Goal: Task Accomplishment & Management: Manage account settings

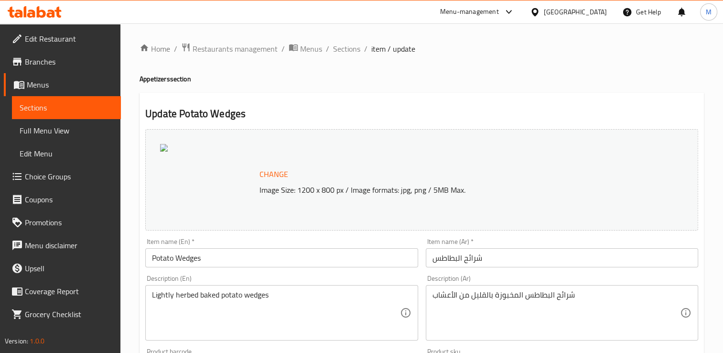
scroll to position [308, 0]
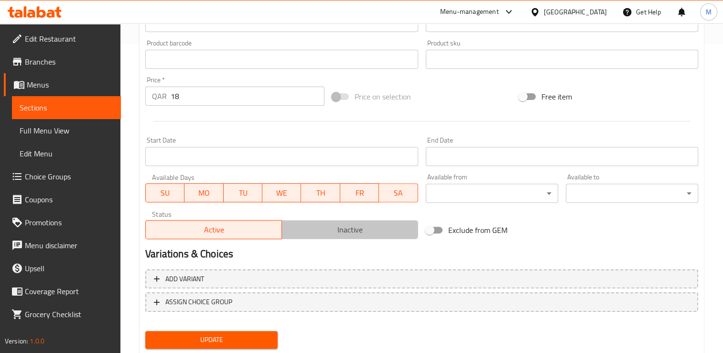
click at [369, 233] on span "Inactive" at bounding box center [350, 230] width 129 height 14
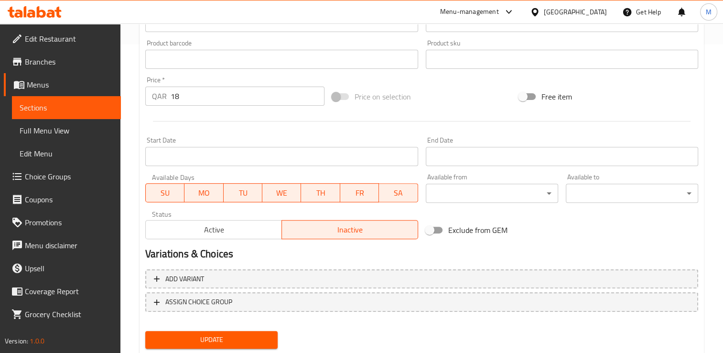
scroll to position [0, 0]
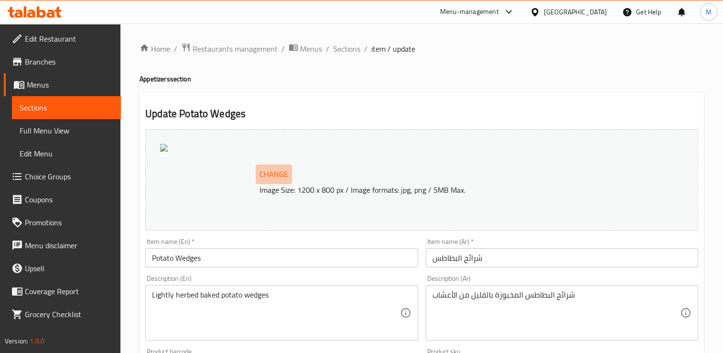
click at [266, 173] on span "Change" at bounding box center [273, 174] width 29 height 14
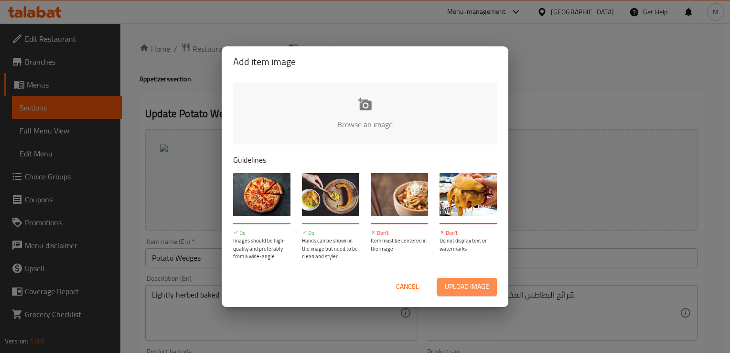
click at [474, 287] on span "Upload image" at bounding box center [467, 286] width 44 height 12
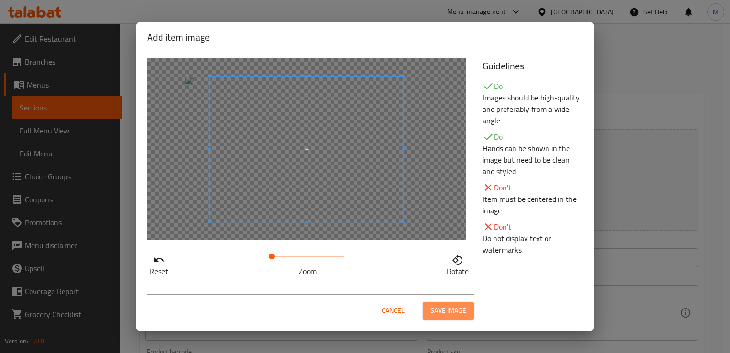
click at [444, 313] on span "Save image" at bounding box center [449, 310] width 36 height 12
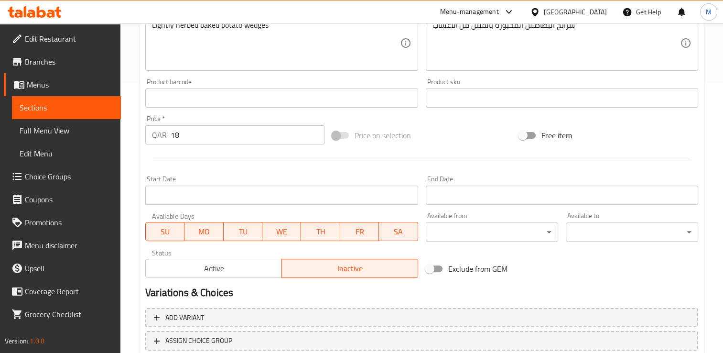
scroll to position [335, 0]
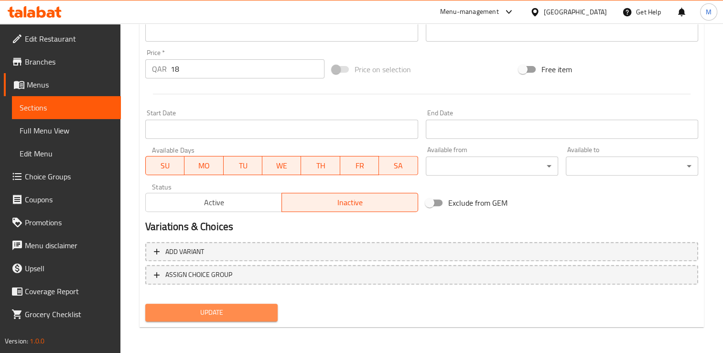
click at [232, 314] on span "Update" at bounding box center [211, 312] width 117 height 12
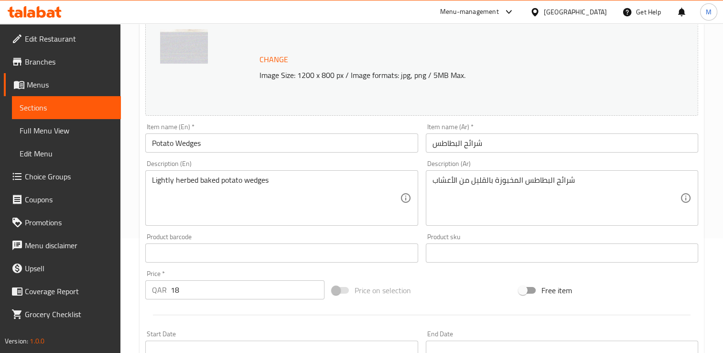
scroll to position [0, 0]
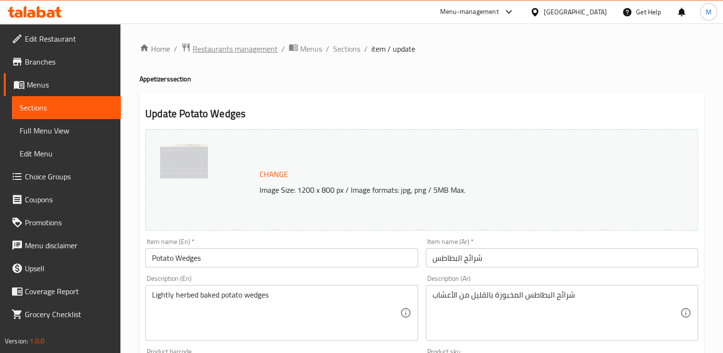
click at [232, 50] on span "Restaurants management" at bounding box center [235, 48] width 85 height 11
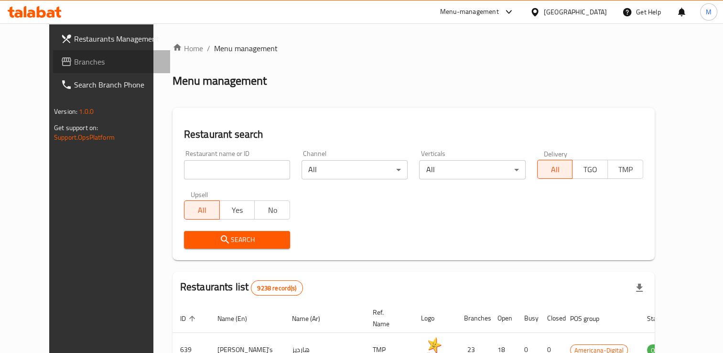
click at [74, 65] on span "Branches" at bounding box center [118, 61] width 88 height 11
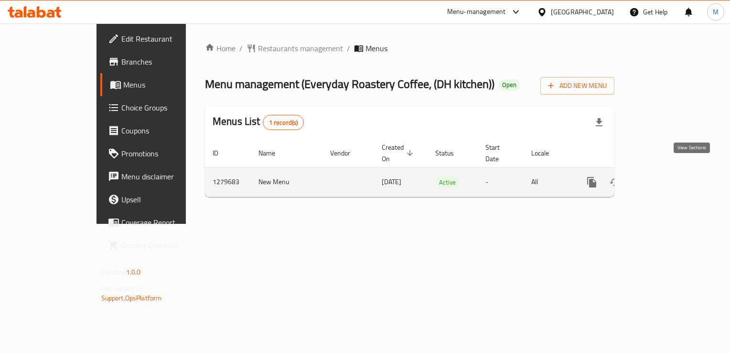
click at [667, 176] on icon "enhanced table" at bounding box center [660, 181] width 11 height 11
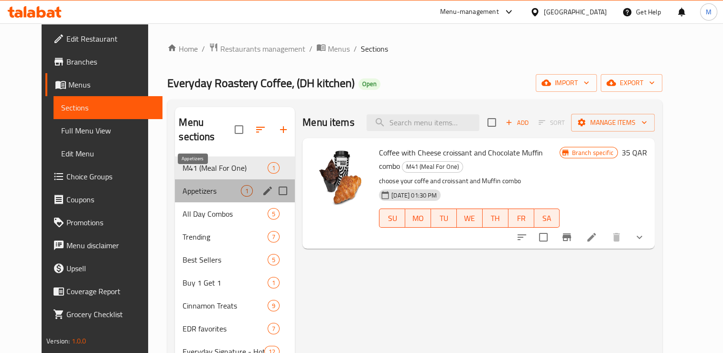
click at [183, 185] on span "Appetizers" at bounding box center [212, 190] width 58 height 11
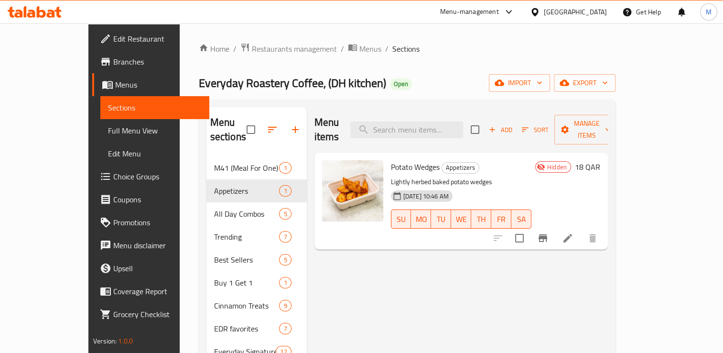
click at [571, 162] on span "Hidden" at bounding box center [556, 166] width 27 height 9
click at [573, 232] on icon at bounding box center [567, 237] width 11 height 11
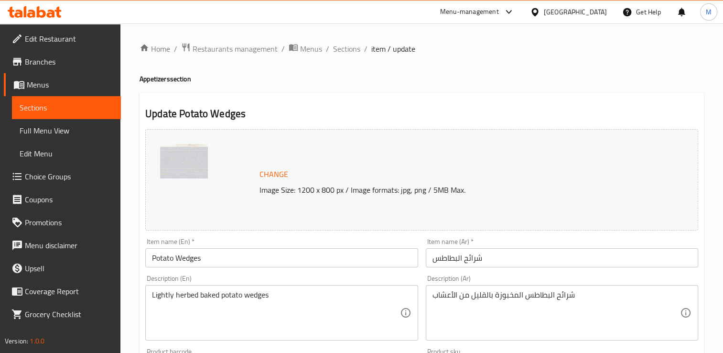
scroll to position [308, 0]
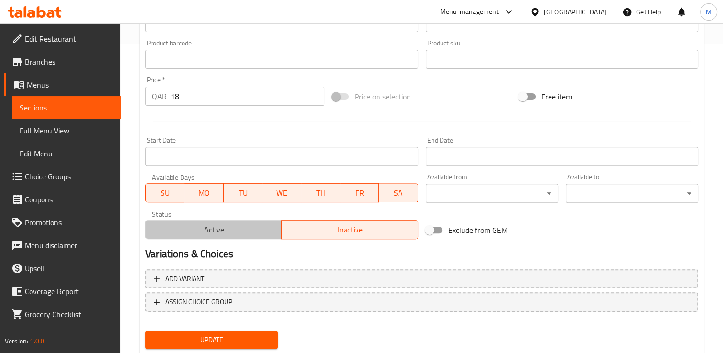
click at [196, 228] on span "Active" at bounding box center [214, 230] width 129 height 14
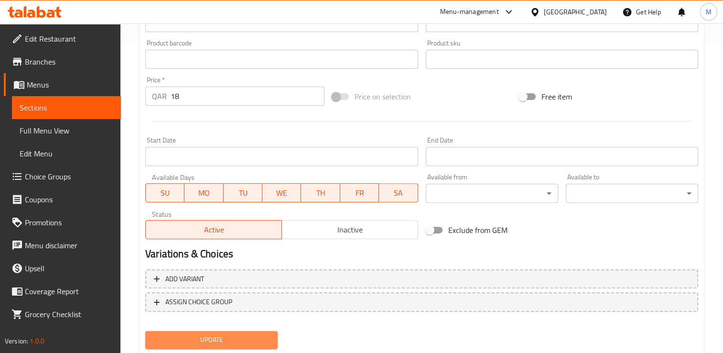
click at [231, 335] on span "Update" at bounding box center [211, 340] width 117 height 12
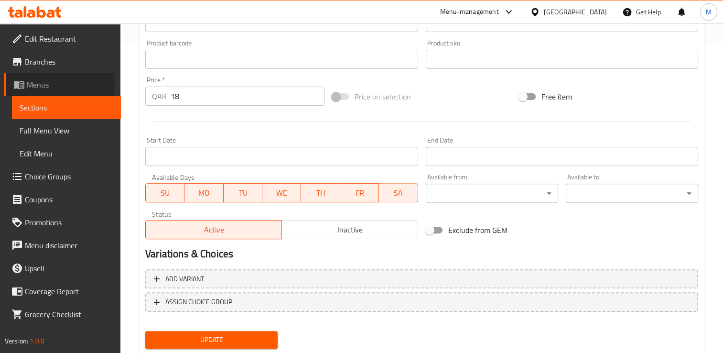
click at [38, 85] on span "Menus" at bounding box center [70, 84] width 86 height 11
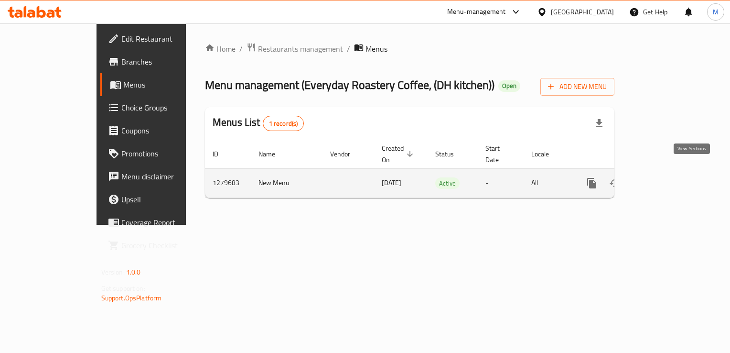
click at [667, 177] on icon "enhanced table" at bounding box center [660, 182] width 11 height 11
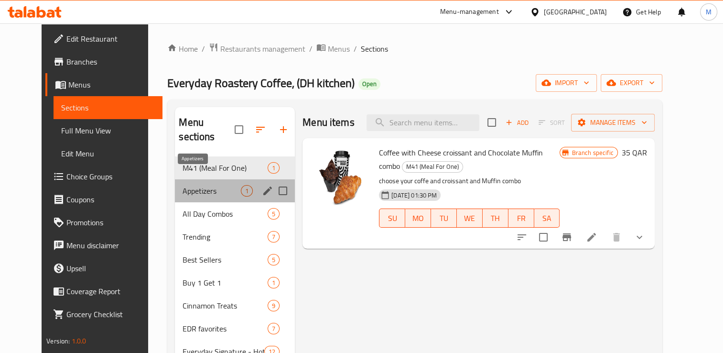
click at [183, 185] on span "Appetizers" at bounding box center [212, 190] width 58 height 11
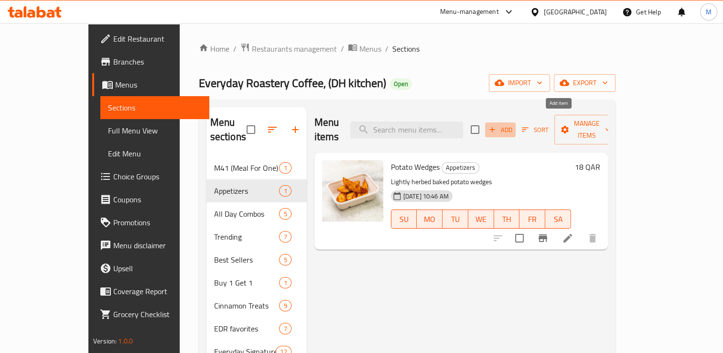
click at [496, 125] on icon "button" at bounding box center [492, 129] width 9 height 9
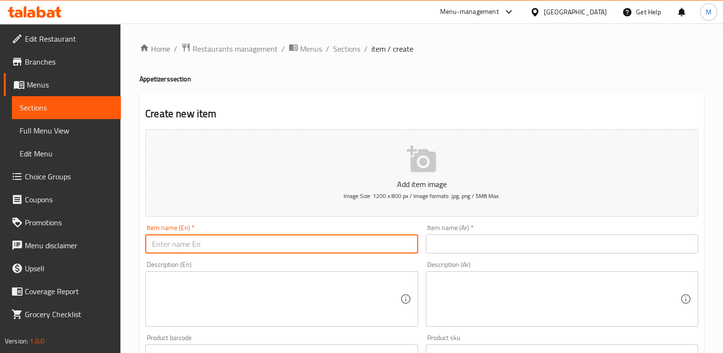
click at [210, 248] on input "text" at bounding box center [281, 243] width 272 height 19
click at [233, 246] on input "Caramelized Zucchini Flatbread" at bounding box center [281, 243] width 272 height 19
click at [281, 246] on input "Caramelized Zucchini Flat Bread" at bounding box center [281, 243] width 272 height 19
type input "Caramelized Zucchini Flat Bread"
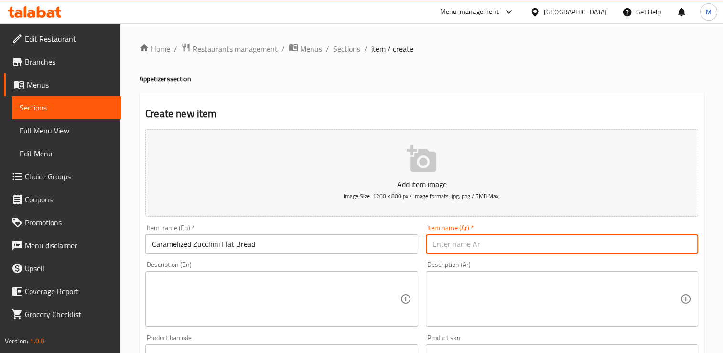
click at [463, 240] on input "text" at bounding box center [562, 243] width 272 height 19
paste input "خبز مسطح بالكوسا المكرملة"
type input "خبز مسطح بالكوسا المكرملة"
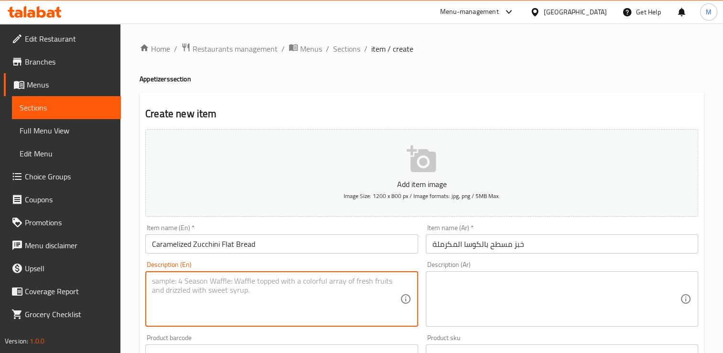
click at [280, 295] on textarea at bounding box center [276, 298] width 248 height 45
type textarea "Thin pizza dough topped with grated garlic zucchini mix and covered with mozzar…"
click at [151, 282] on div "Thin pizza dough topped with grated garlic zucchini mix and covered with mozzar…" at bounding box center [281, 298] width 272 height 55
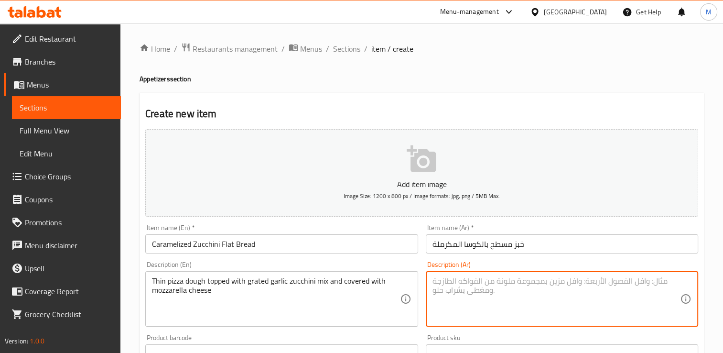
click at [539, 292] on textarea at bounding box center [556, 298] width 248 height 45
paste textarea "عجينة بيتزا رقيقة مغطاة بمزيج الكوسة والثوم المبشور ومغطاة بجبن الموزاريلا"
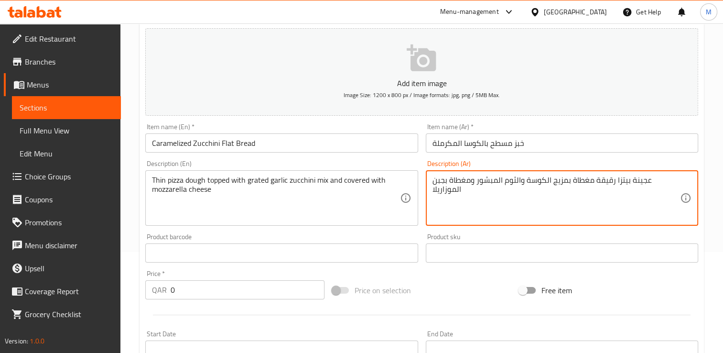
scroll to position [105, 0]
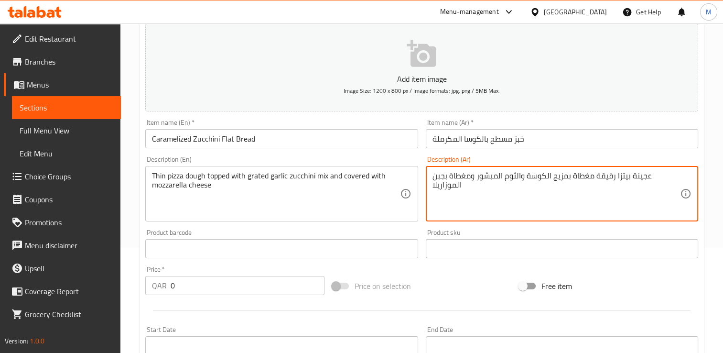
type textarea "عجينة بيتزا رقيقة مغطاة بمزيج الكوسة والثوم المبشور ومغطاة بجبن الموزاريلا"
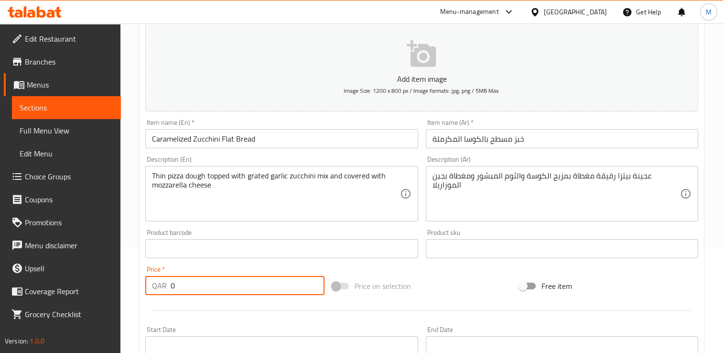
click at [225, 288] on input "0" at bounding box center [248, 285] width 154 height 19
type input "22"
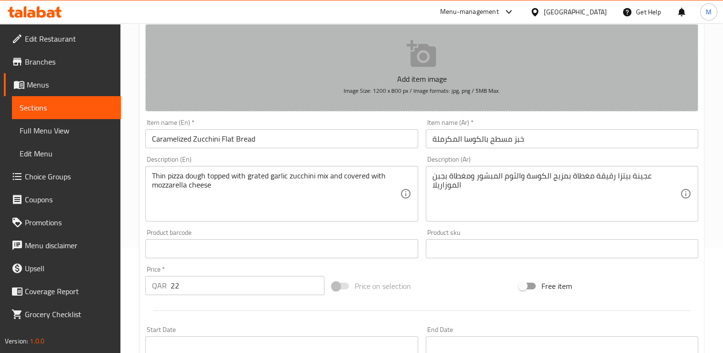
click at [423, 59] on icon "button" at bounding box center [421, 53] width 29 height 27
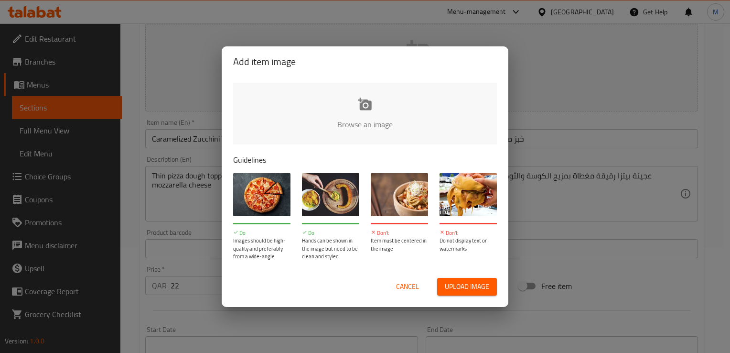
click at [372, 114] on input "file" at bounding box center [688, 127] width 910 height 89
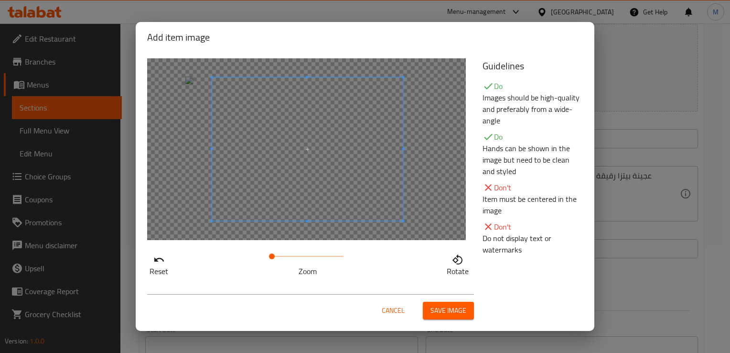
click at [221, 151] on div at bounding box center [307, 148] width 191 height 143
click at [453, 313] on span "Save image" at bounding box center [449, 310] width 36 height 12
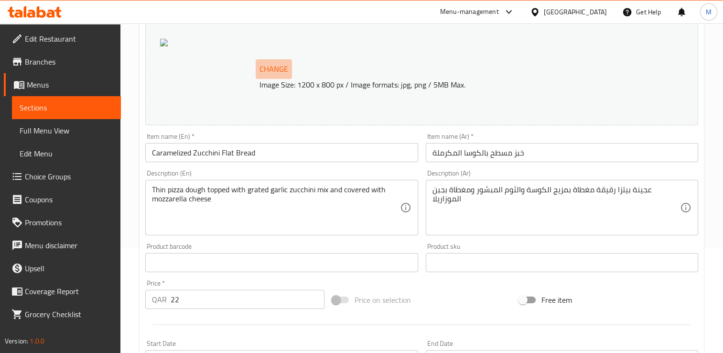
click at [281, 70] on span "Change" at bounding box center [273, 69] width 29 height 14
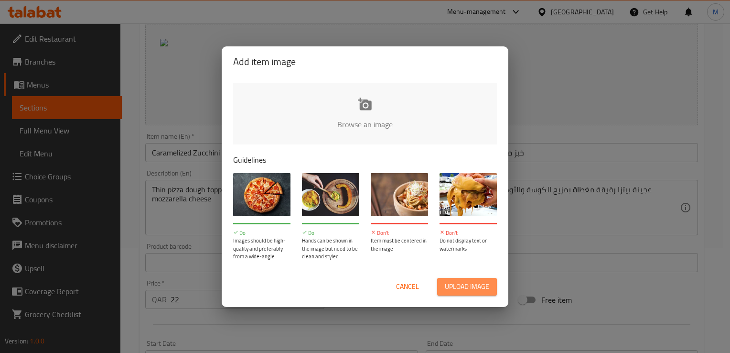
click at [457, 283] on span "Upload image" at bounding box center [467, 286] width 44 height 12
click at [468, 290] on span "Upload image" at bounding box center [467, 286] width 44 height 12
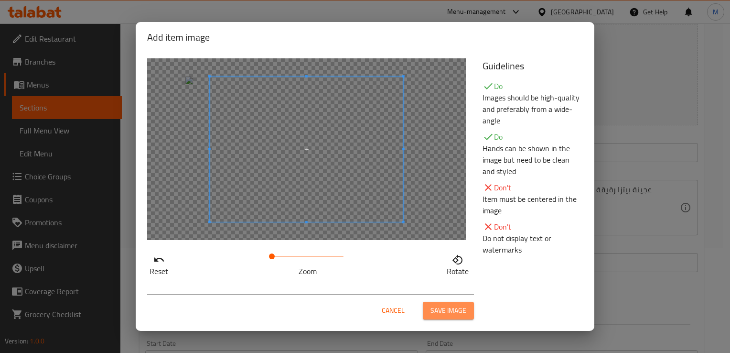
click at [454, 314] on span "Save image" at bounding box center [449, 310] width 36 height 12
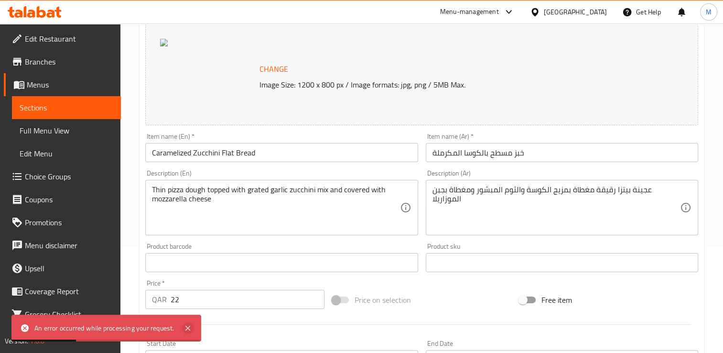
click at [186, 330] on icon at bounding box center [187, 327] width 5 height 5
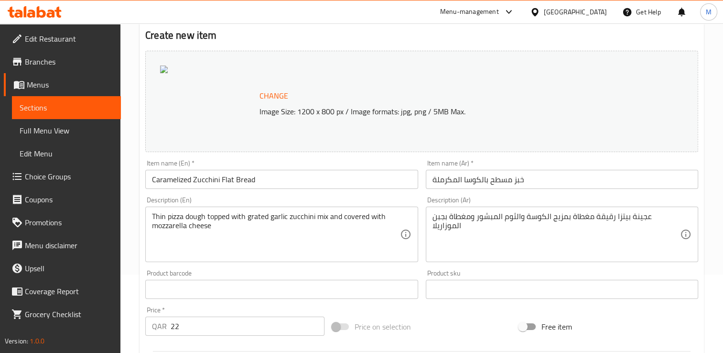
scroll to position [82, 0]
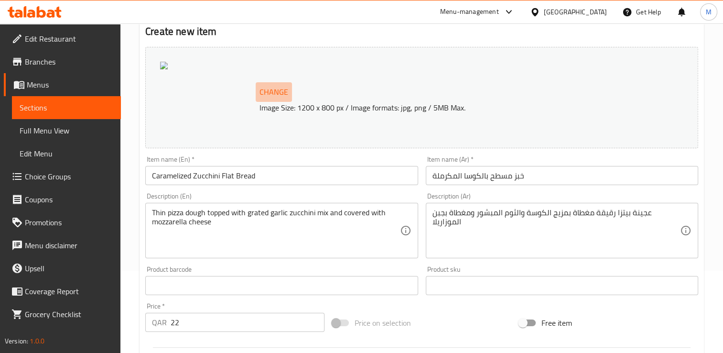
click at [271, 93] on span "Change" at bounding box center [273, 92] width 29 height 14
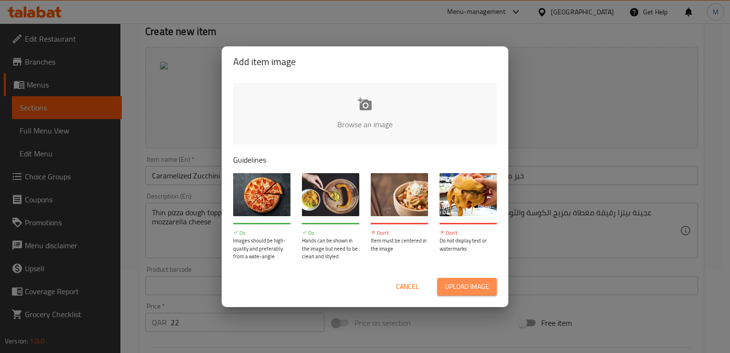
click at [465, 291] on span "Upload image" at bounding box center [467, 286] width 44 height 12
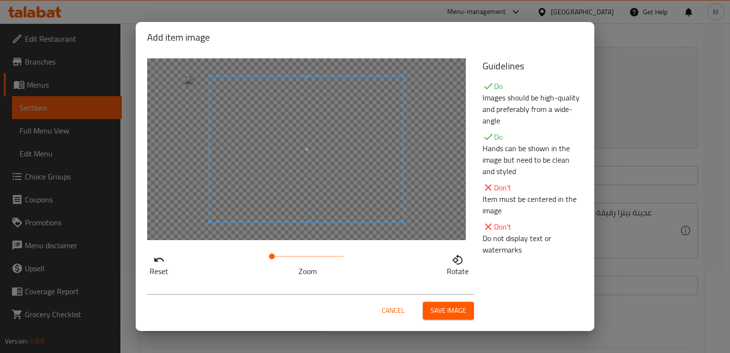
click at [256, 163] on span at bounding box center [307, 148] width 194 height 145
click at [294, 154] on span at bounding box center [294, 148] width 194 height 145
click at [452, 311] on span "Save image" at bounding box center [449, 310] width 36 height 12
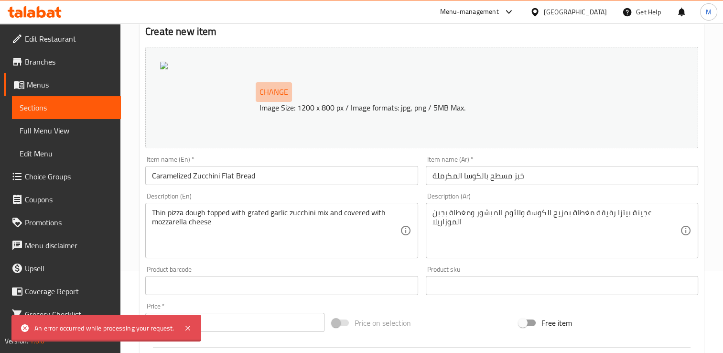
click at [280, 93] on span "Change" at bounding box center [273, 92] width 29 height 14
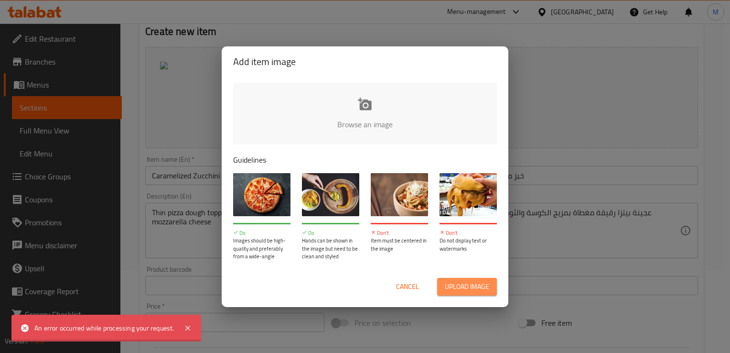
click at [484, 282] on span "Upload image" at bounding box center [467, 286] width 44 height 12
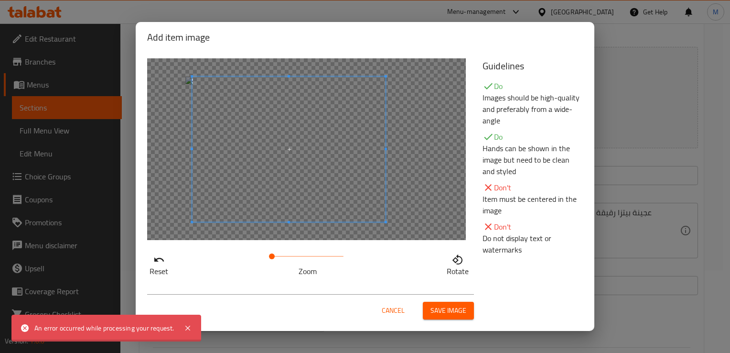
click at [244, 177] on span at bounding box center [289, 148] width 194 height 145
click at [246, 177] on span at bounding box center [290, 148] width 194 height 145
click at [285, 156] on span at bounding box center [295, 148] width 194 height 145
click at [446, 312] on span "Save image" at bounding box center [449, 310] width 36 height 12
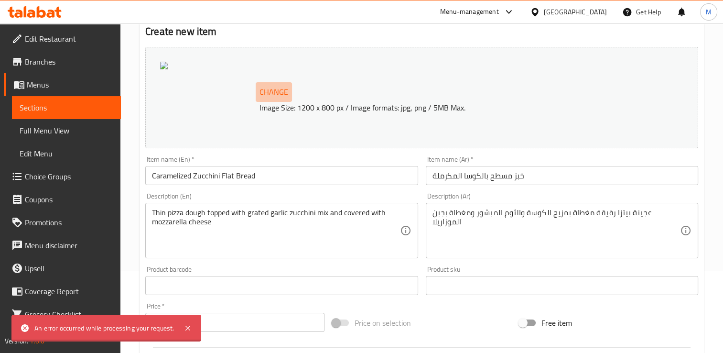
click at [273, 91] on span "Change" at bounding box center [273, 92] width 29 height 14
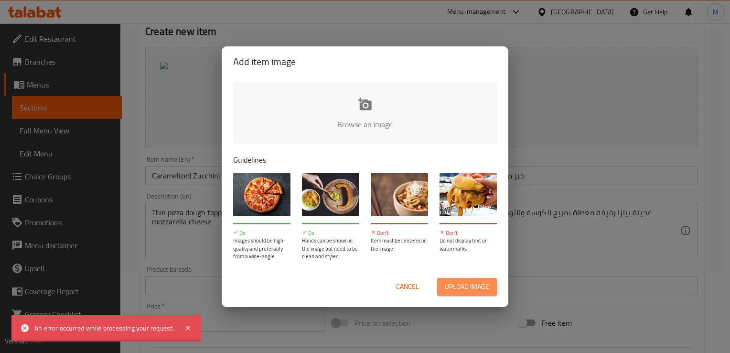
click at [454, 286] on span "Upload image" at bounding box center [467, 286] width 44 height 12
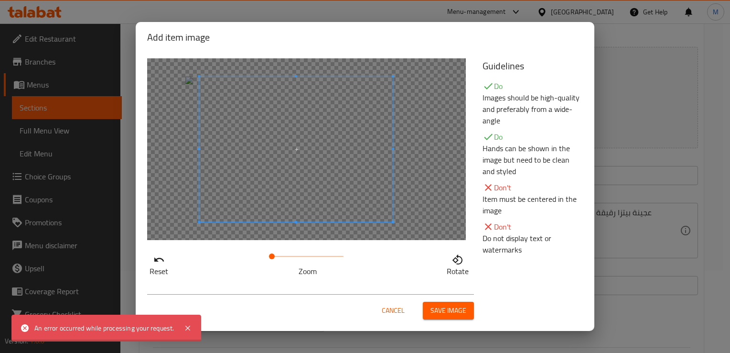
click at [290, 189] on span at bounding box center [296, 148] width 194 height 145
click at [275, 255] on span at bounding box center [275, 256] width 6 height 6
click at [442, 314] on span "Save image" at bounding box center [449, 310] width 36 height 12
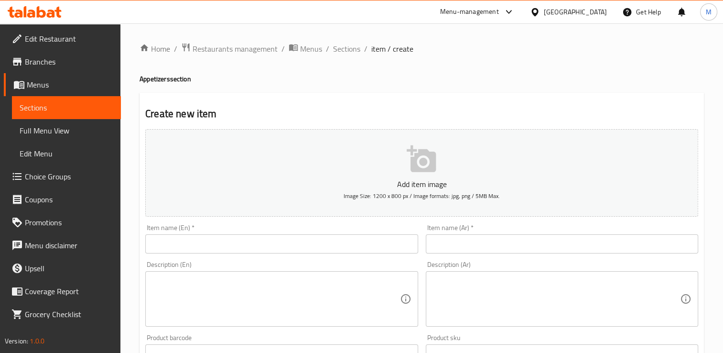
click at [429, 179] on p "Add item image" at bounding box center [421, 183] width 523 height 11
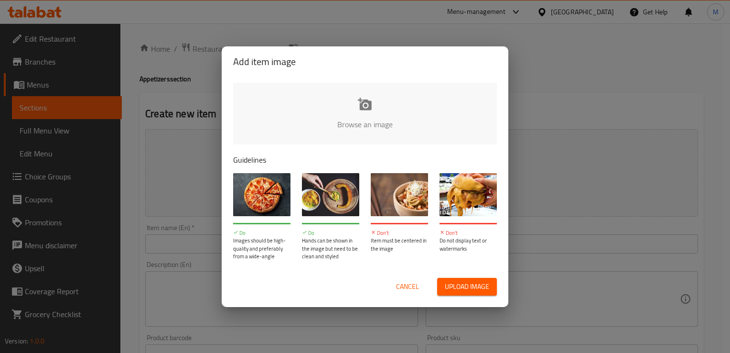
click at [370, 119] on input "file" at bounding box center [688, 127] width 910 height 89
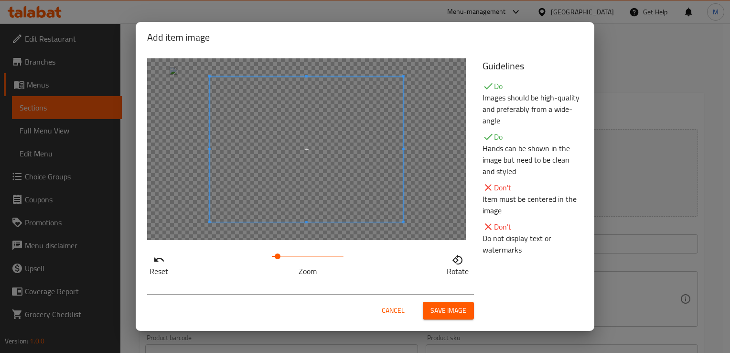
click at [278, 253] on span at bounding box center [278, 256] width 6 height 6
click at [319, 149] on span at bounding box center [293, 148] width 194 height 145
click at [318, 150] on span at bounding box center [292, 149] width 194 height 145
click at [443, 303] on button "Save image" at bounding box center [448, 311] width 51 height 18
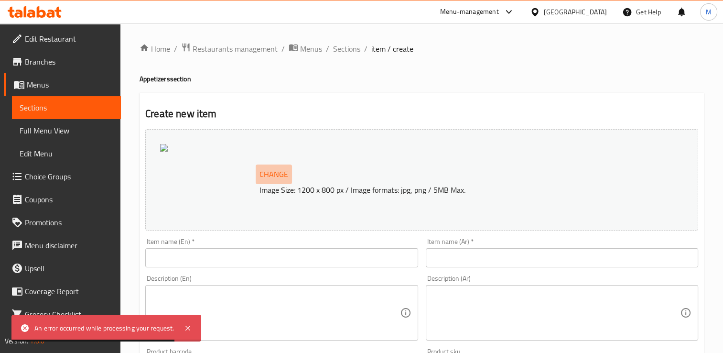
click at [269, 178] on span "Change" at bounding box center [273, 174] width 29 height 14
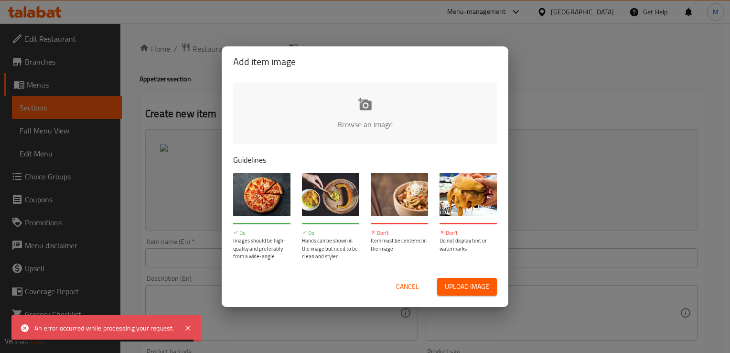
click at [349, 133] on input "file" at bounding box center [688, 127] width 910 height 89
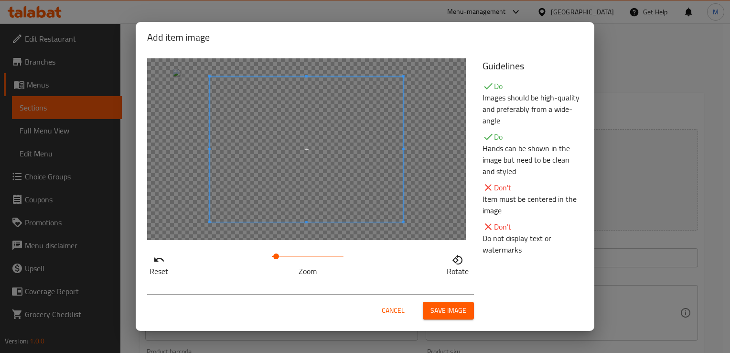
click at [277, 254] on span at bounding box center [276, 256] width 6 height 6
click at [341, 166] on span at bounding box center [298, 147] width 194 height 145
click at [333, 166] on span at bounding box center [292, 147] width 194 height 145
click at [467, 310] on button "Save image" at bounding box center [448, 311] width 51 height 18
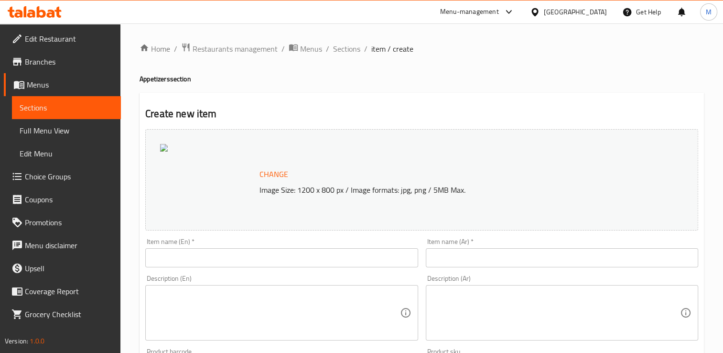
click at [555, 69] on div "Home / Restaurants management / Menus / Sections / item / create Appetizers sec…" at bounding box center [422, 356] width 564 height 627
click at [273, 167] on span "Change" at bounding box center [273, 174] width 29 height 14
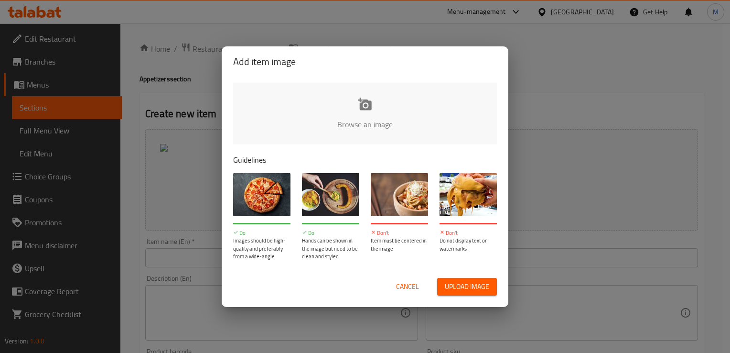
click at [296, 109] on input "file" at bounding box center [688, 127] width 910 height 89
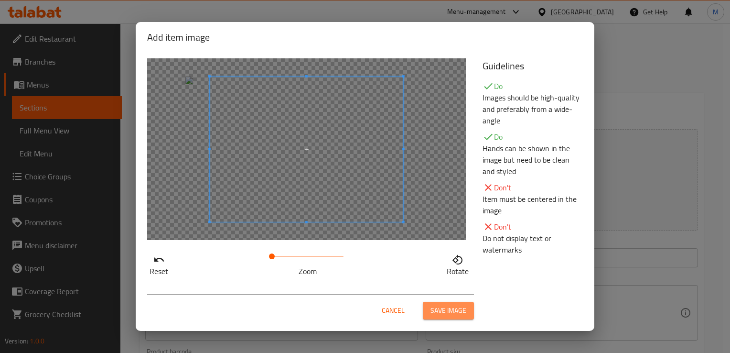
click at [447, 309] on span "Save image" at bounding box center [449, 310] width 36 height 12
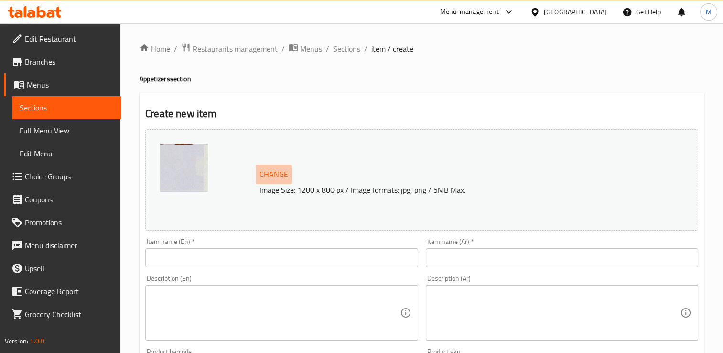
click at [283, 171] on span "Change" at bounding box center [273, 174] width 29 height 14
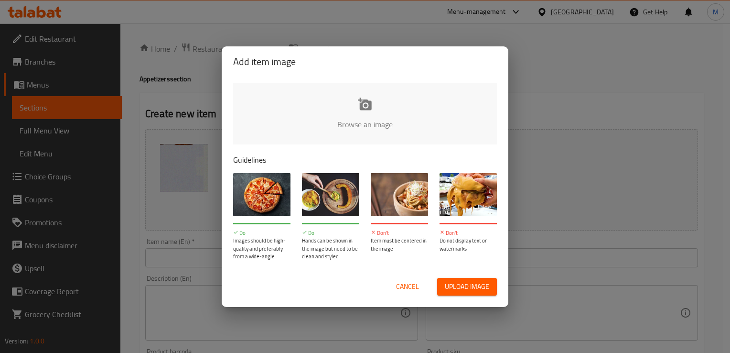
click at [347, 97] on input "file" at bounding box center [688, 127] width 910 height 89
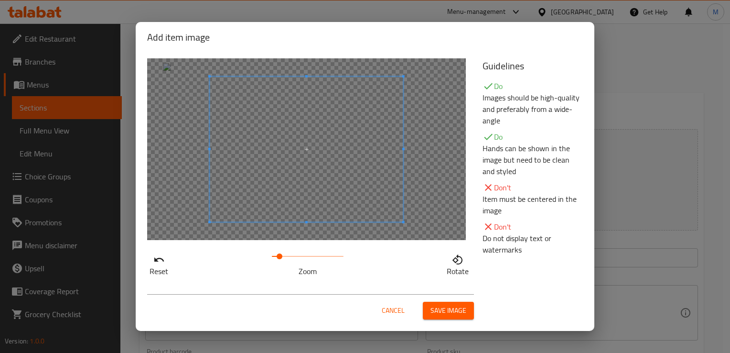
click at [280, 255] on span at bounding box center [280, 256] width 6 height 6
click at [336, 199] on span at bounding box center [294, 147] width 194 height 145
click at [278, 254] on span at bounding box center [278, 256] width 6 height 6
click at [442, 308] on span "Save image" at bounding box center [449, 310] width 36 height 12
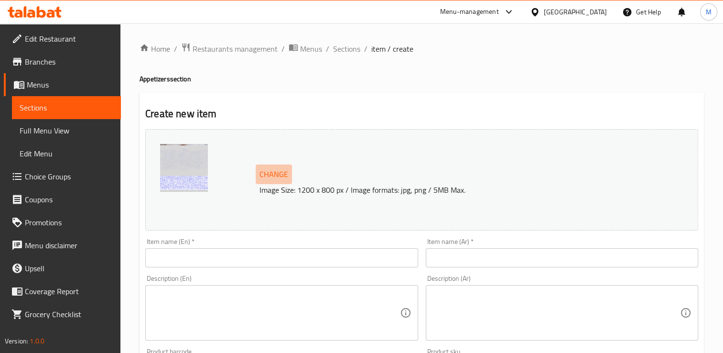
click at [277, 174] on span "Change" at bounding box center [273, 174] width 29 height 14
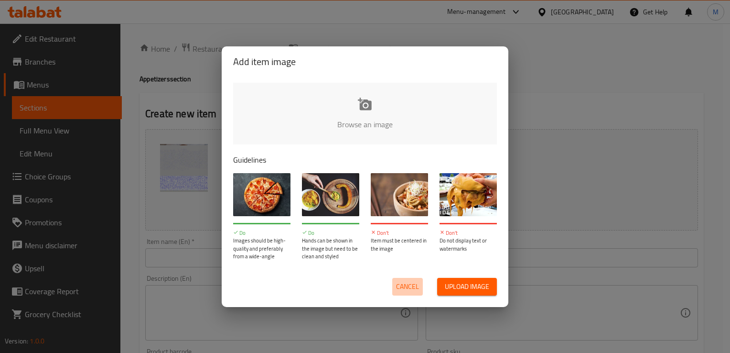
click at [410, 288] on span "Cancel" at bounding box center [407, 286] width 23 height 12
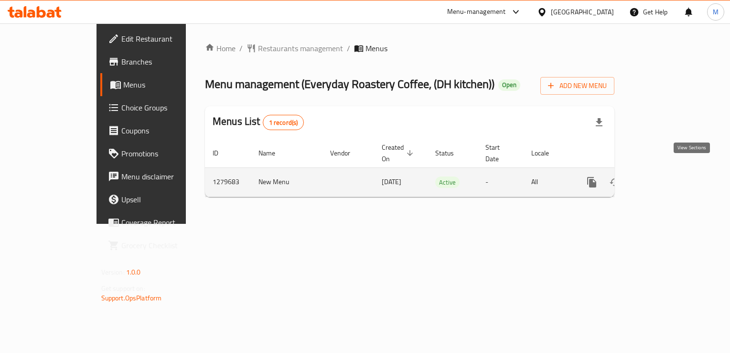
click at [665, 178] on icon "enhanced table" at bounding box center [661, 182] width 9 height 9
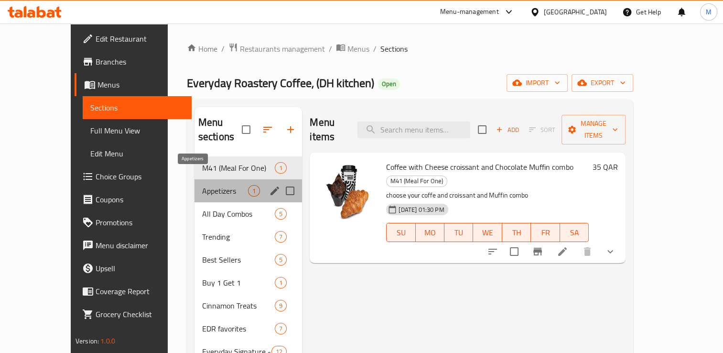
click at [202, 185] on span "Appetizers" at bounding box center [225, 190] width 46 height 11
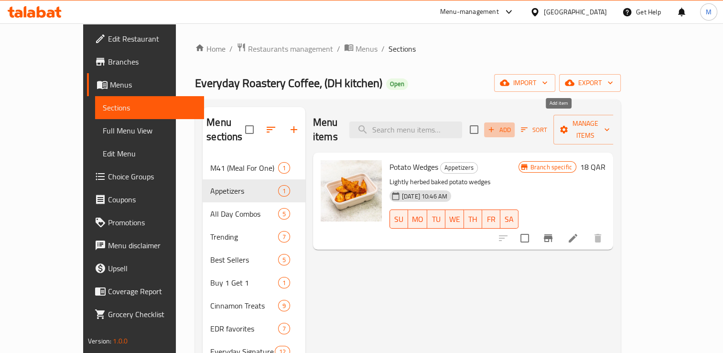
click at [512, 124] on span "Add" at bounding box center [499, 129] width 26 height 11
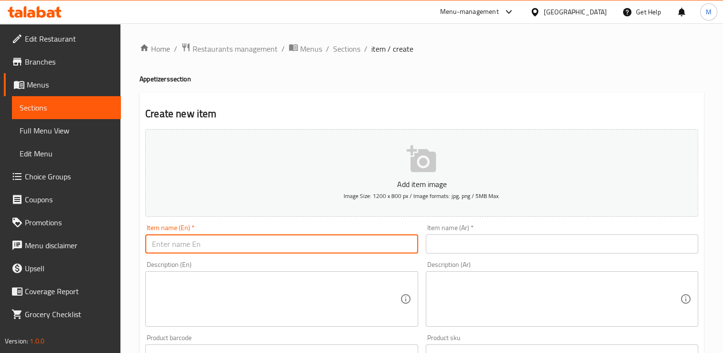
click at [310, 250] on input "text" at bounding box center [281, 243] width 272 height 19
type input "Z"
type input "Caramelized Zucchini Flat Bread"
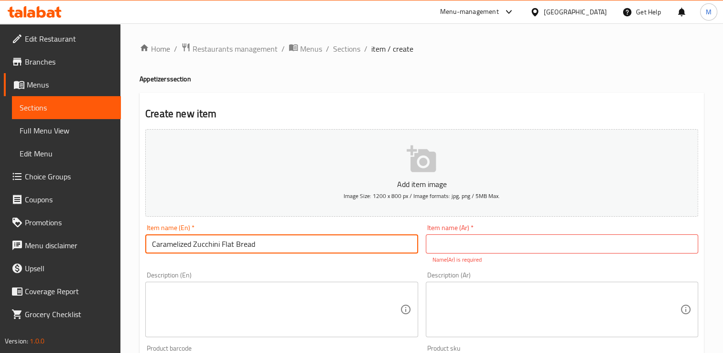
click at [310, 250] on input "Caramelized Zucchini Flat Bread" at bounding box center [281, 243] width 272 height 19
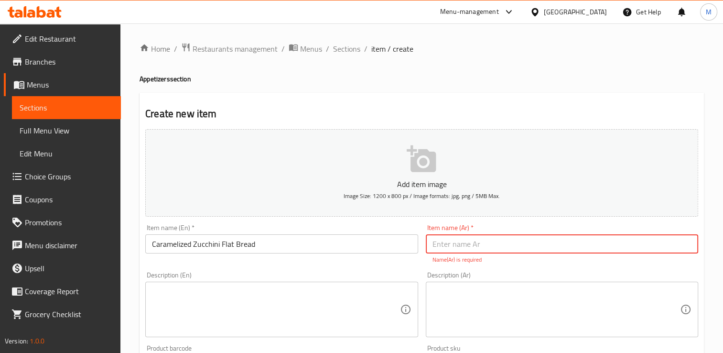
click at [524, 238] on input "text" at bounding box center [562, 243] width 272 height 19
paste input "خبز مسطح بالكوسا المكرملة"
type input "خبز مسطح بالكوسا المكرملة"
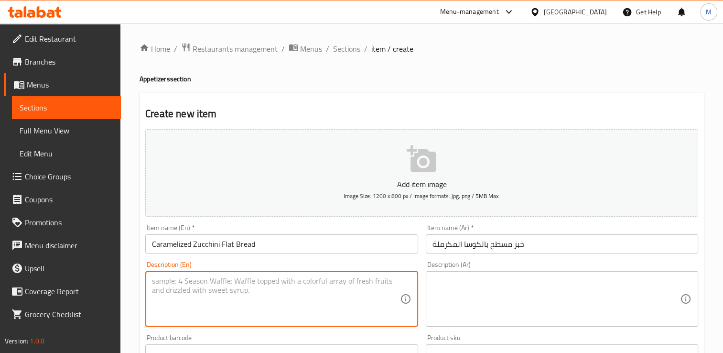
click at [220, 300] on textarea at bounding box center [276, 298] width 248 height 45
type textarea "Thin pizza dough topped with grated garlic zucchini mix and covered with mozare…"
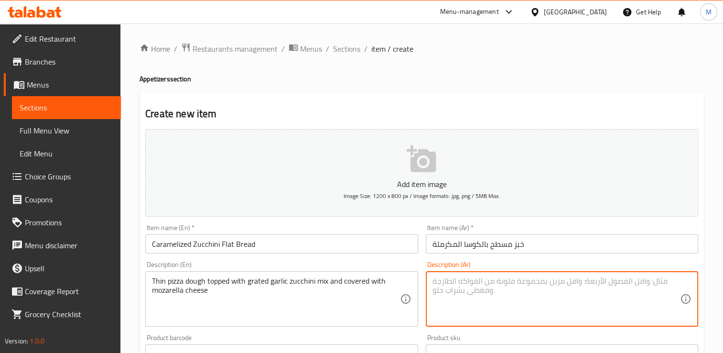
click at [536, 279] on textarea at bounding box center [556, 298] width 248 height 45
paste textarea "عجينة بيتزا رفيعة مغطاة بخليط الكوسا والثوم المبشور ومغطاة بجبنة الموتزاريلا"
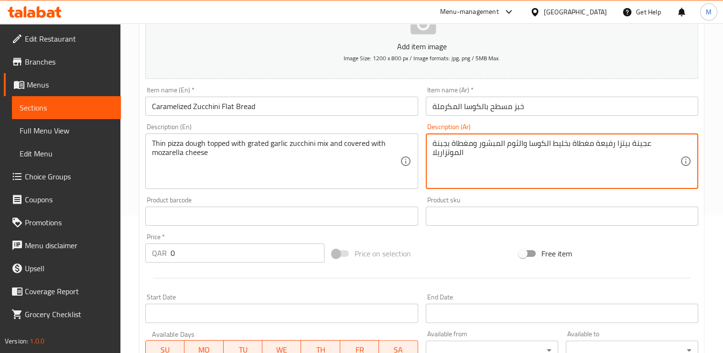
scroll to position [140, 0]
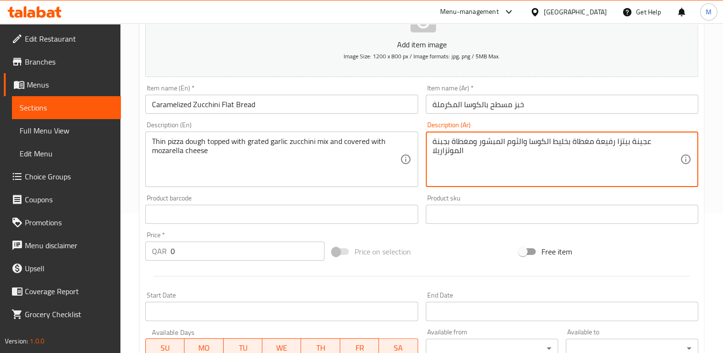
type textarea "عجينة بيتزا رفيعة مغطاة بخليط الكوسا والثوم المبشور ومغطاة بجبنة الموتزاريلا"
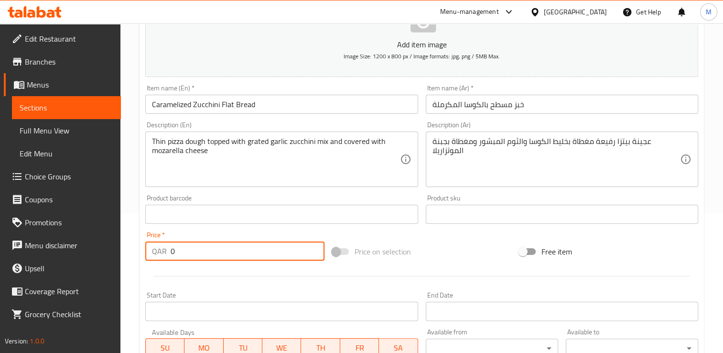
click at [190, 251] on input "0" at bounding box center [248, 250] width 154 height 19
type input "22"
click at [434, 269] on div at bounding box center [421, 275] width 560 height 23
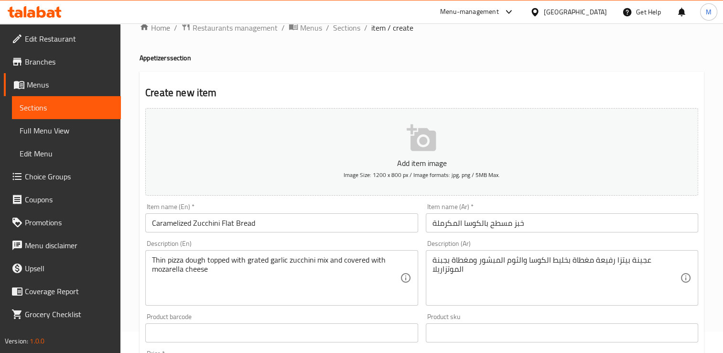
scroll to position [17, 0]
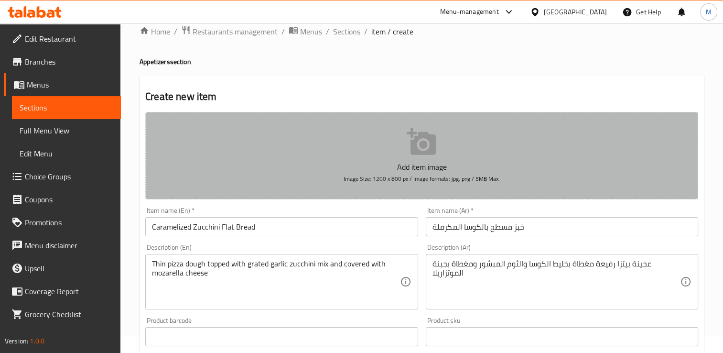
click at [422, 148] on icon "button" at bounding box center [422, 142] width 31 height 31
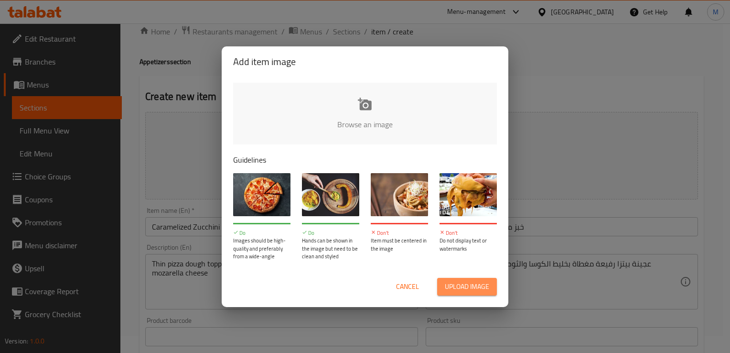
click at [462, 288] on span "Upload image" at bounding box center [467, 286] width 44 height 12
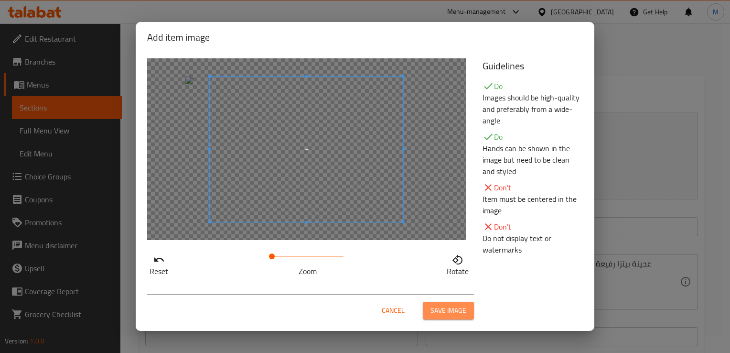
click at [449, 314] on span "Save image" at bounding box center [449, 310] width 36 height 12
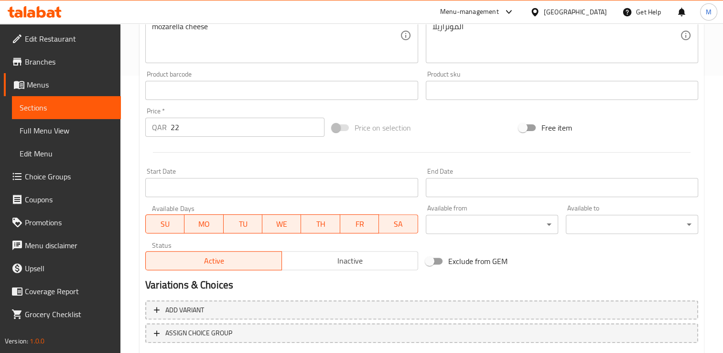
scroll to position [335, 0]
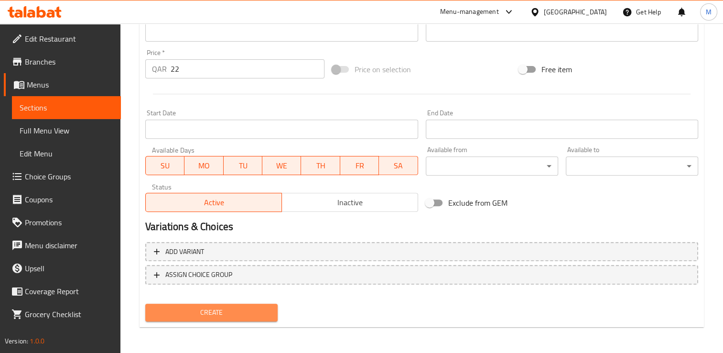
click at [231, 311] on span "Create" at bounding box center [211, 312] width 117 height 12
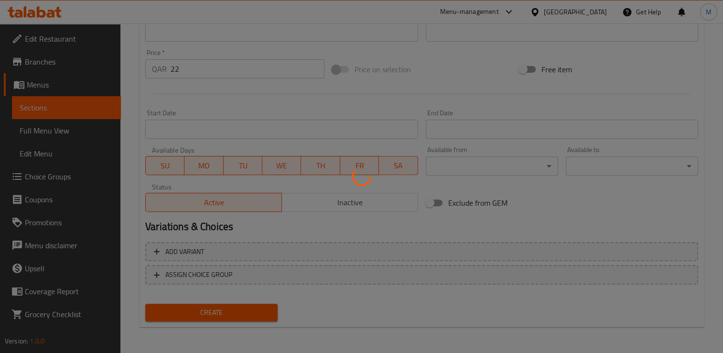
type input "0"
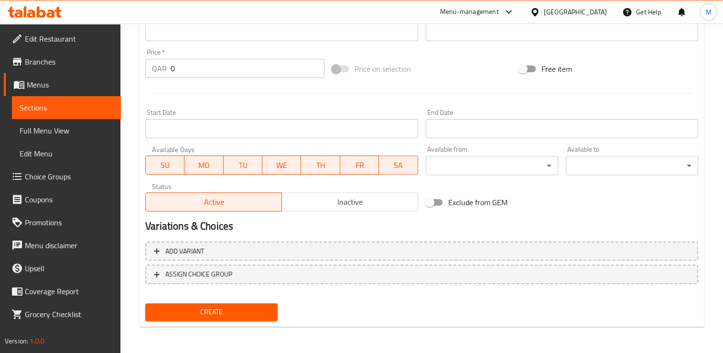
scroll to position [13, 0]
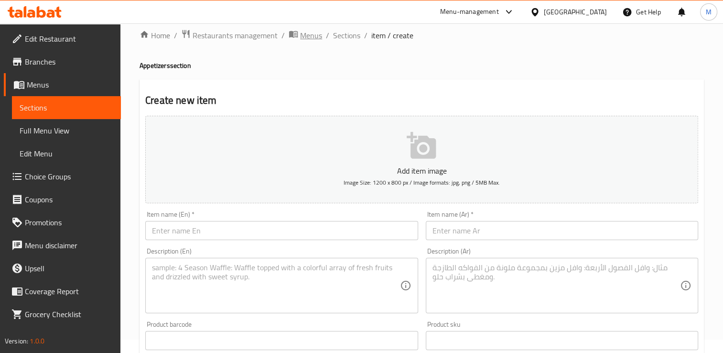
click at [309, 35] on span "Menus" at bounding box center [311, 35] width 22 height 11
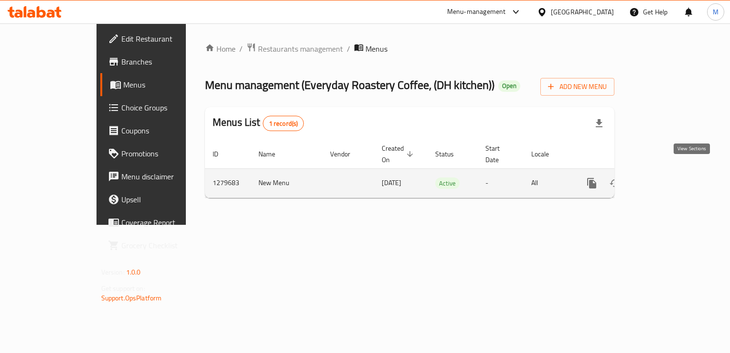
click at [667, 177] on icon "enhanced table" at bounding box center [660, 182] width 11 height 11
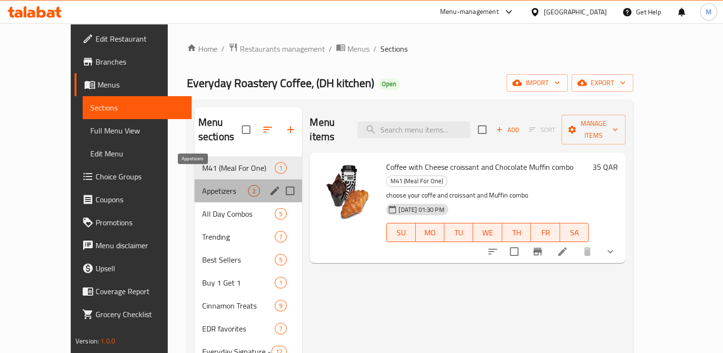
click at [202, 185] on span "Appetizers" at bounding box center [225, 190] width 46 height 11
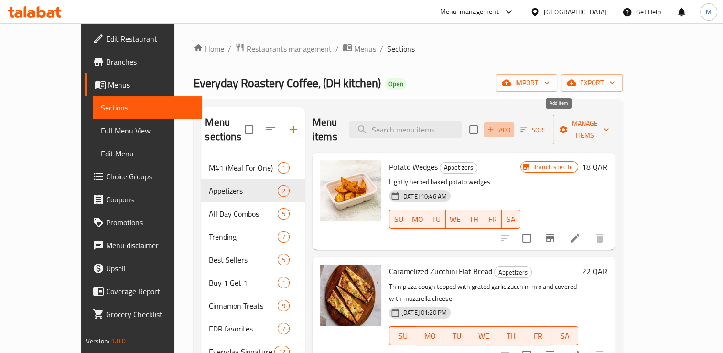
click at [512, 124] on span "Add" at bounding box center [499, 129] width 26 height 11
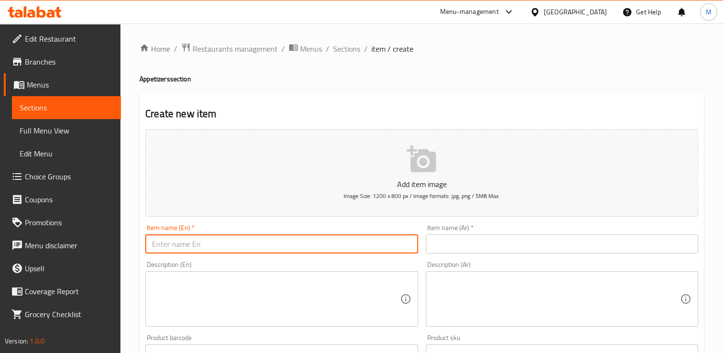
click at [288, 246] on input "text" at bounding box center [281, 243] width 272 height 19
click at [242, 240] on input "Garlic Cheese Bread" at bounding box center [281, 243] width 272 height 19
type input "Garlic Cheese Bread"
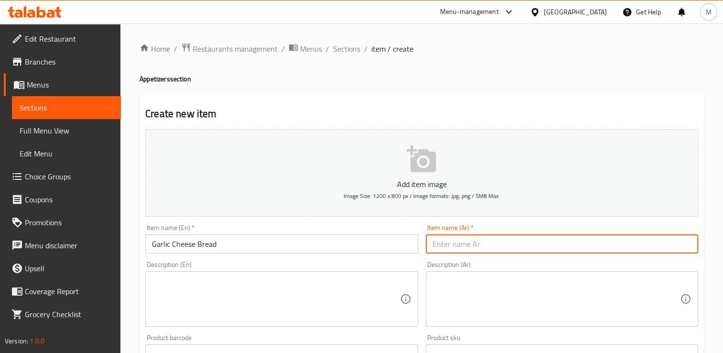
click at [489, 242] on input "text" at bounding box center [562, 243] width 272 height 19
paste input "خبز بالجبن والثوم"
type input "خبز بالجبن والثوم"
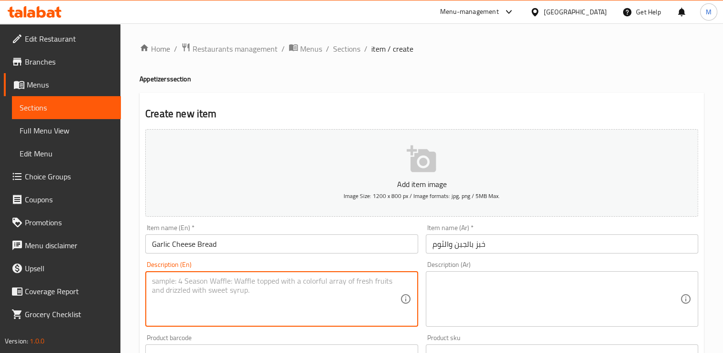
click at [266, 291] on textarea at bounding box center [276, 298] width 248 height 45
type textarea "4 pieces low fat grilled bread topped with fresh garlic taste and mozarella che…"
click at [481, 282] on textarea at bounding box center [556, 298] width 248 height 45
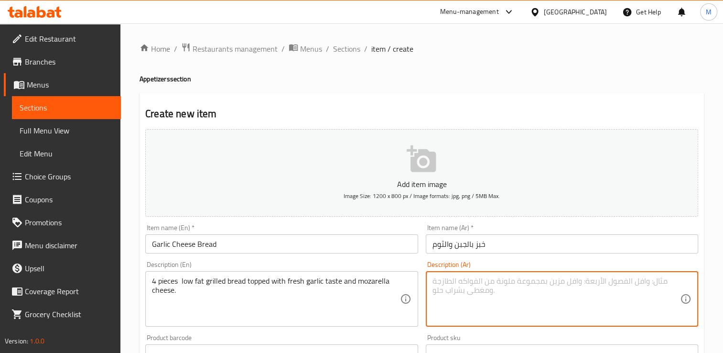
paste textarea "4 pieces low fat grilled bread topped with fresh garlic taste and mozarella che…"
type textarea "4 pieces low fat grilled bread topped with fresh garlic taste and mozarella che…"
click at [485, 286] on textarea at bounding box center [556, 298] width 248 height 45
paste textarea "٤ قطع من الخبز المشوي قليل الدسم مغطاة بنكهة الثوم الطازج وجبنة الموزاريلا."
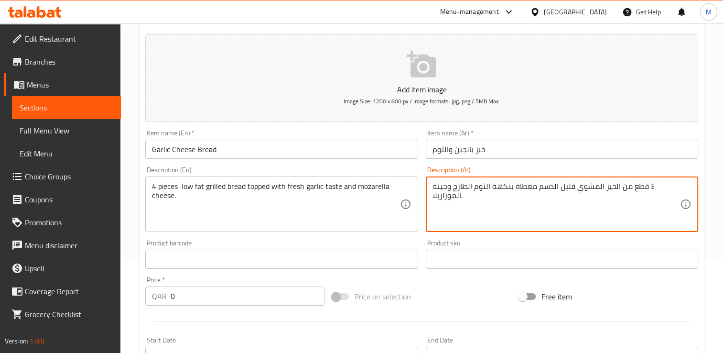
scroll to position [117, 0]
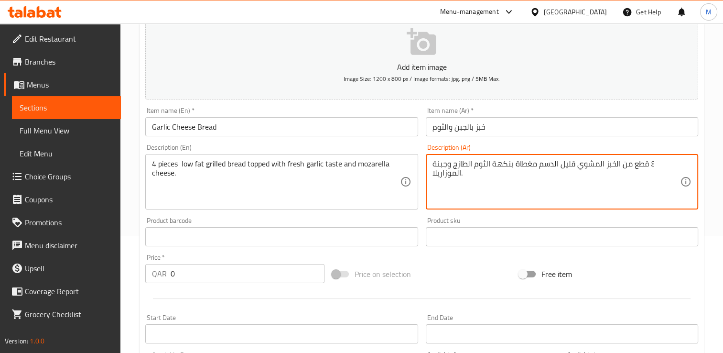
type textarea "٤ قطع من الخبز المشوي قليل الدسم مغطاة بنكهة الثوم الطازج وجبنة الموزاريلا."
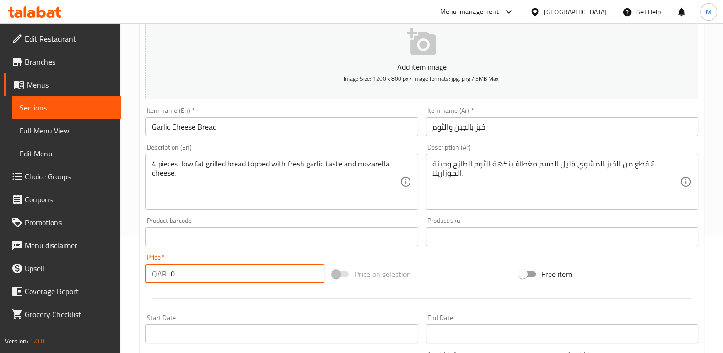
click at [203, 272] on input "0" at bounding box center [248, 273] width 154 height 19
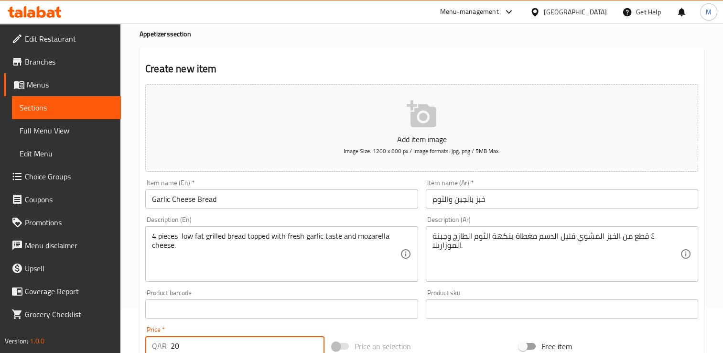
scroll to position [31, 0]
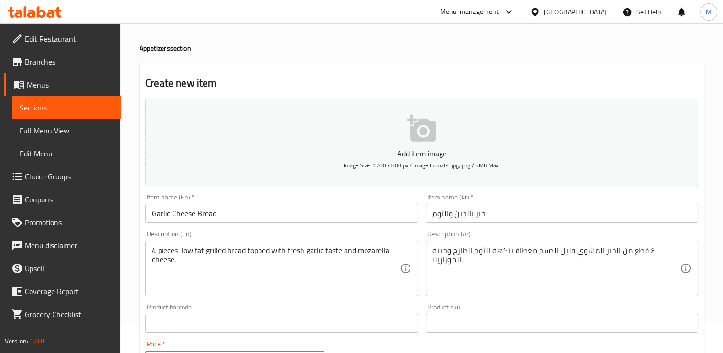
type input "20"
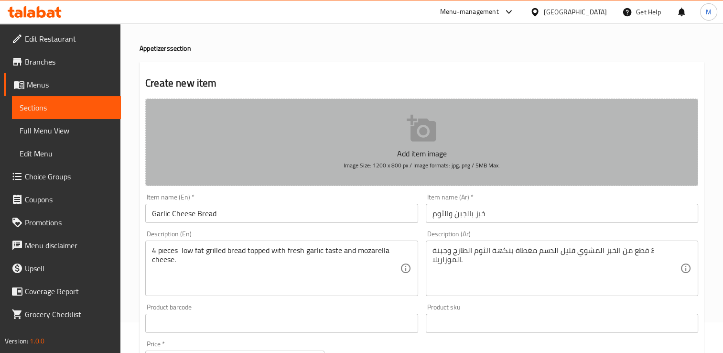
click at [415, 148] on p "Add item image" at bounding box center [421, 153] width 523 height 11
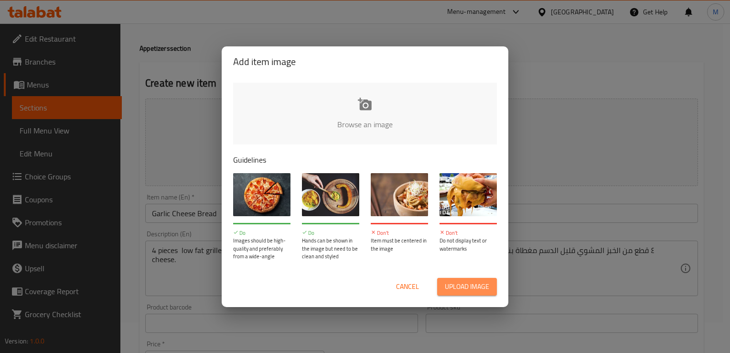
click at [464, 287] on span "Upload image" at bounding box center [467, 286] width 44 height 12
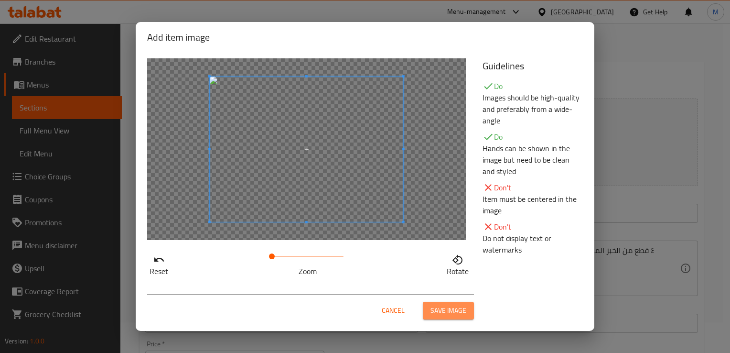
click at [444, 309] on span "Save image" at bounding box center [449, 310] width 36 height 12
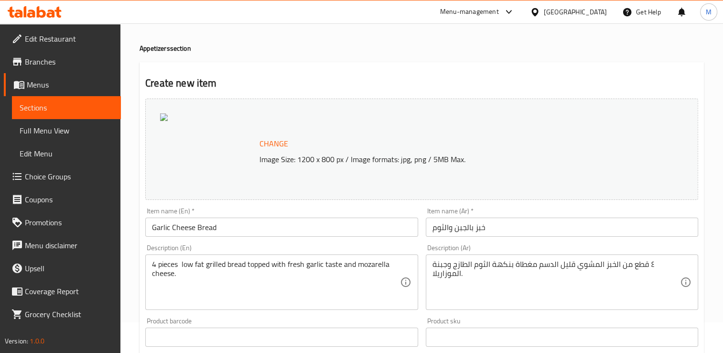
click at [275, 143] on span "Change" at bounding box center [273, 144] width 29 height 14
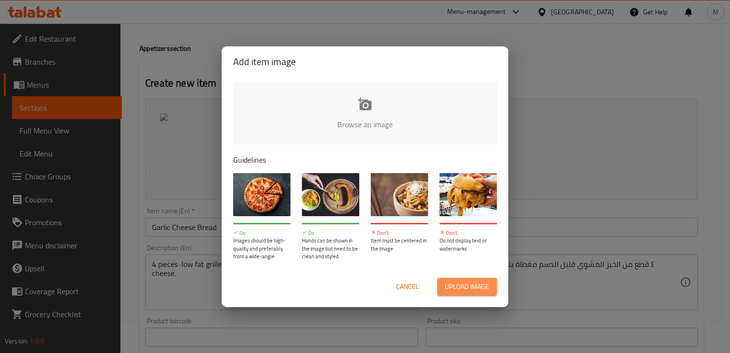
click at [470, 288] on span "Upload image" at bounding box center [467, 286] width 44 height 12
click at [463, 288] on span "Upload image" at bounding box center [467, 286] width 44 height 12
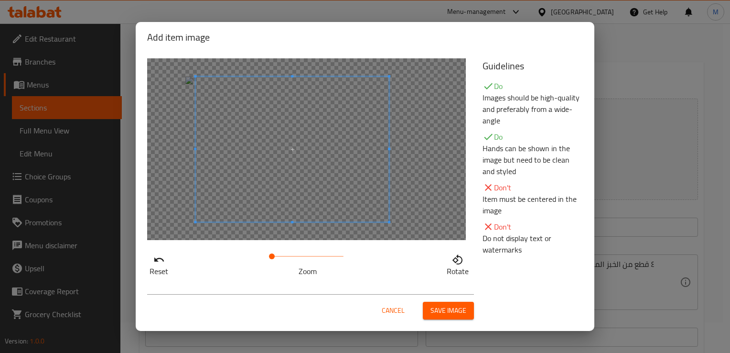
click at [259, 176] on span at bounding box center [292, 148] width 194 height 145
click at [447, 312] on span "Save image" at bounding box center [449, 310] width 36 height 12
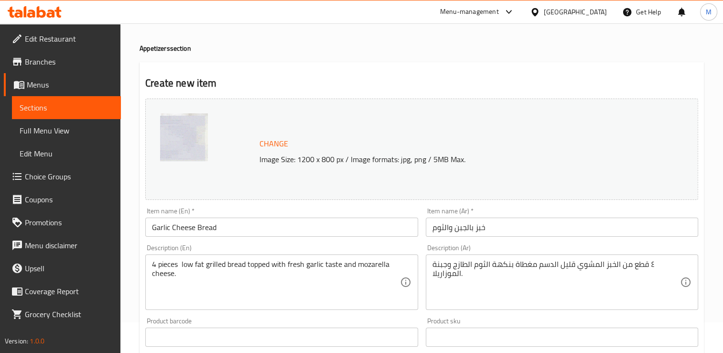
scroll to position [335, 0]
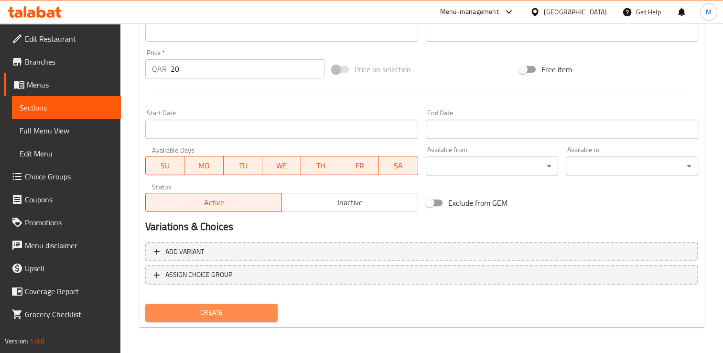
click at [224, 312] on span "Create" at bounding box center [211, 312] width 117 height 12
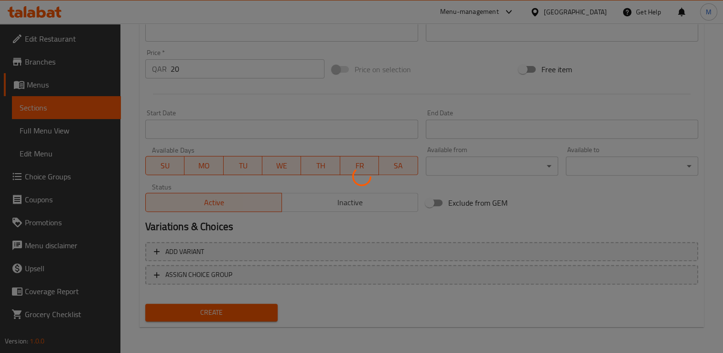
type input "0"
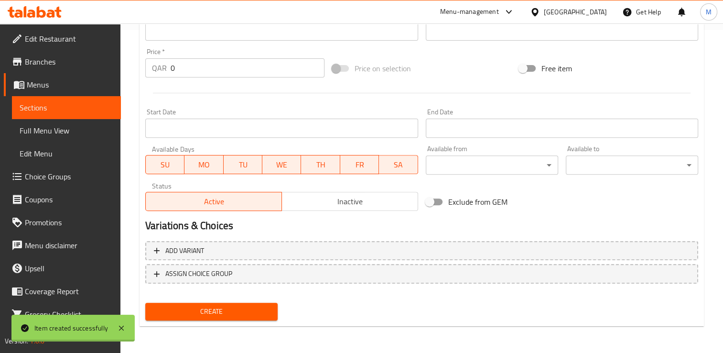
scroll to position [322, 0]
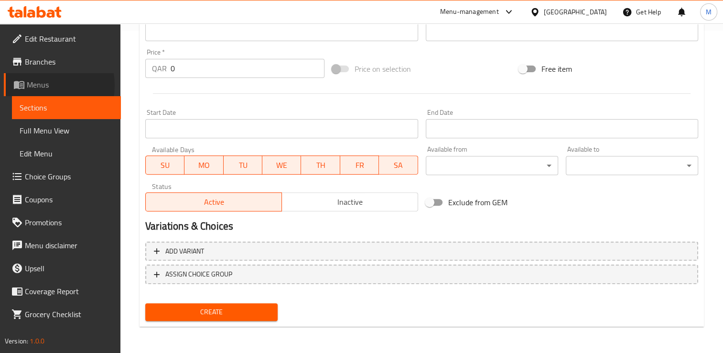
click at [38, 85] on span "Menus" at bounding box center [70, 84] width 86 height 11
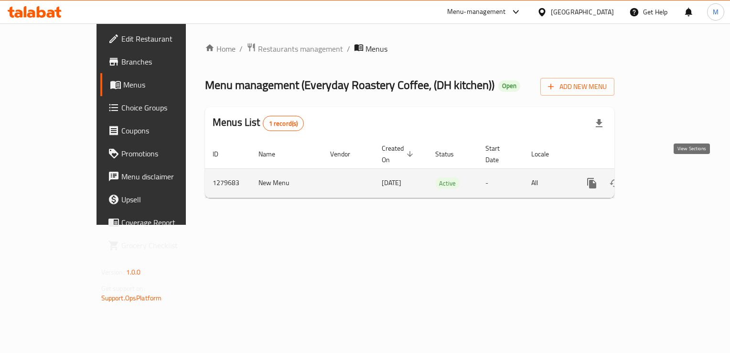
click at [667, 177] on icon "enhanced table" at bounding box center [660, 182] width 11 height 11
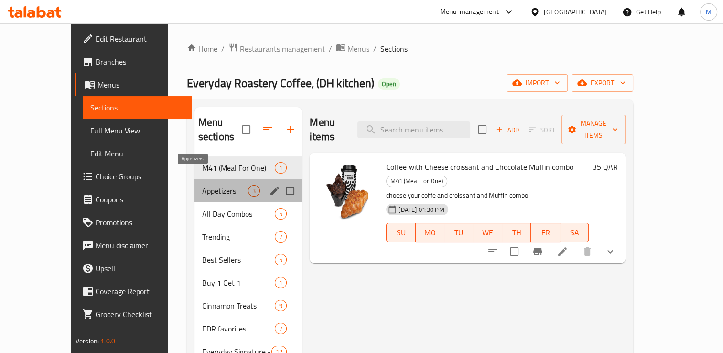
click at [202, 185] on span "Appetizers" at bounding box center [225, 190] width 46 height 11
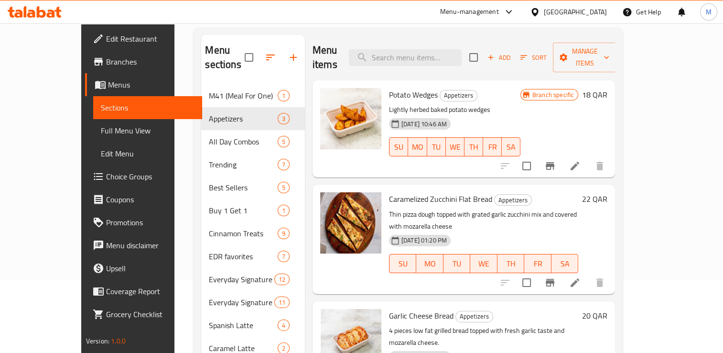
scroll to position [71, 0]
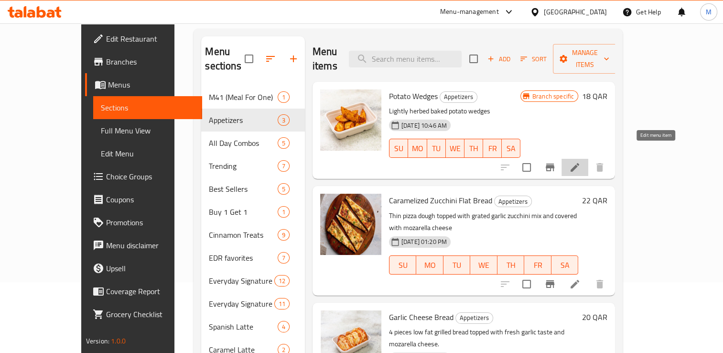
click at [579, 163] on icon at bounding box center [575, 167] width 9 height 9
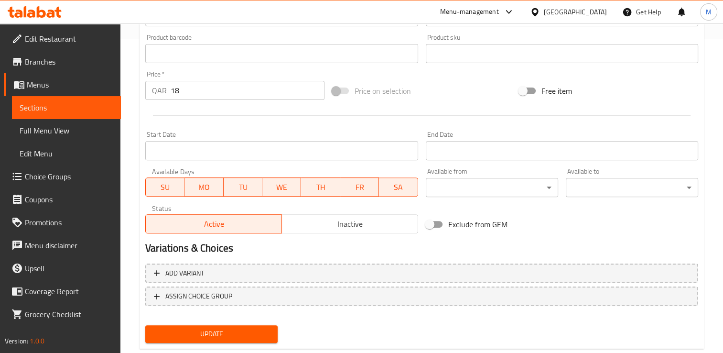
scroll to position [315, 0]
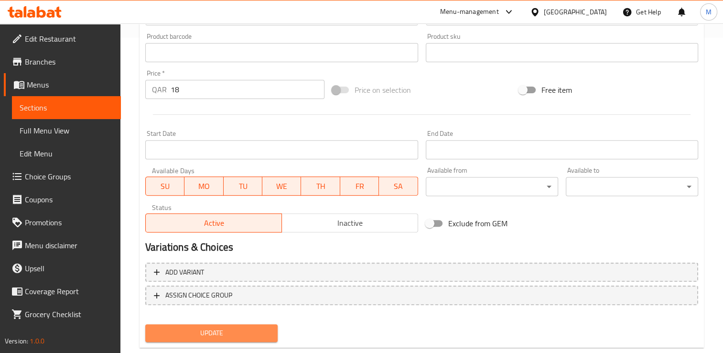
click at [257, 334] on span "Update" at bounding box center [211, 333] width 117 height 12
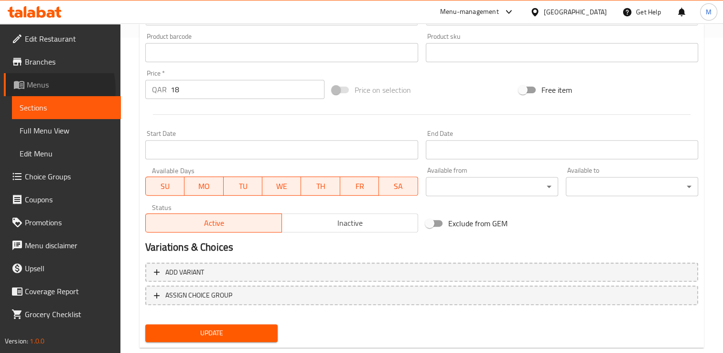
click at [36, 89] on span "Menus" at bounding box center [70, 84] width 86 height 11
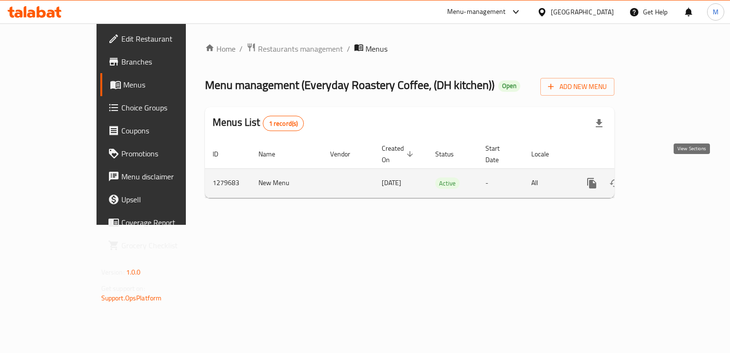
click at [667, 177] on icon "enhanced table" at bounding box center [660, 182] width 11 height 11
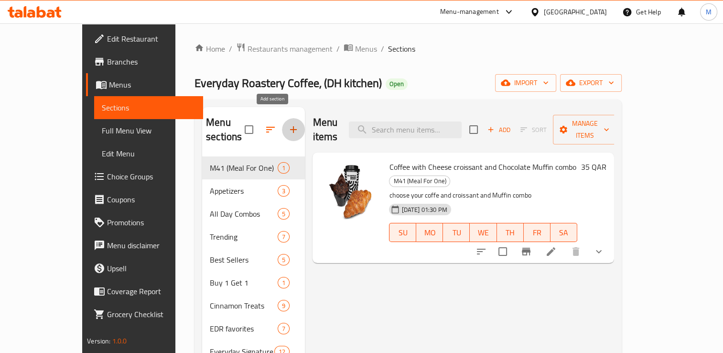
click at [290, 126] on icon "button" at bounding box center [293, 129] width 7 height 7
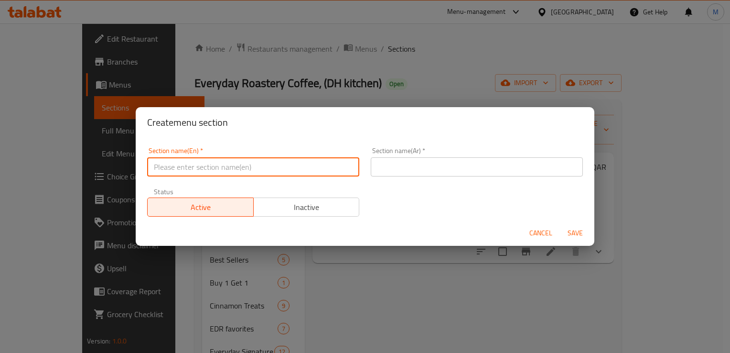
click at [243, 168] on input "text" at bounding box center [253, 166] width 212 height 19
type input "Breakfast"
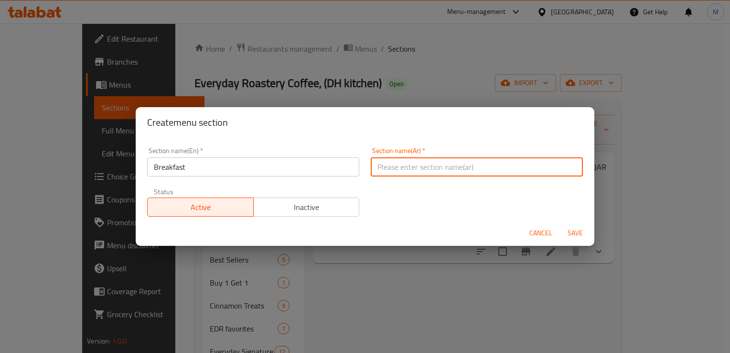
click at [474, 163] on input "text" at bounding box center [477, 166] width 212 height 19
paste input "الإفطار"
type input "الإفطار"
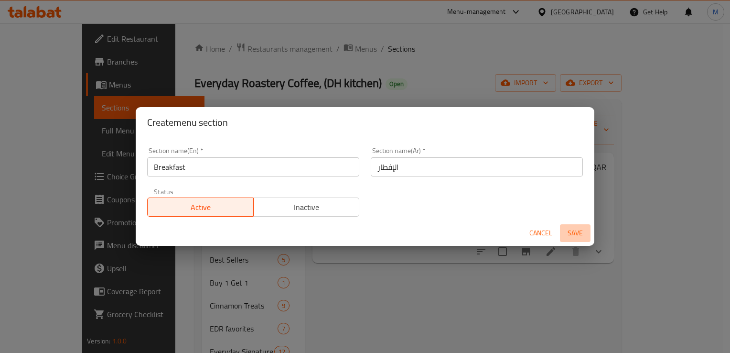
click at [576, 235] on span "Save" at bounding box center [575, 233] width 23 height 12
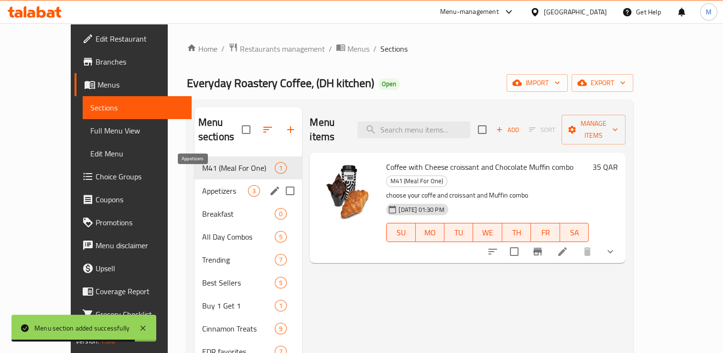
drag, startPoint x: 170, startPoint y: 199, endPoint x: 170, endPoint y: 174, distance: 24.9
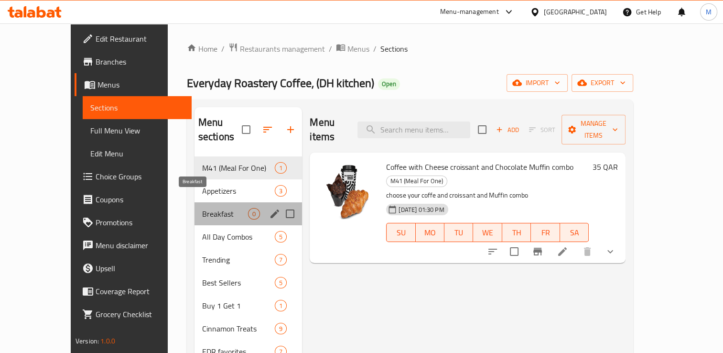
click at [202, 208] on span "Breakfast" at bounding box center [225, 213] width 46 height 11
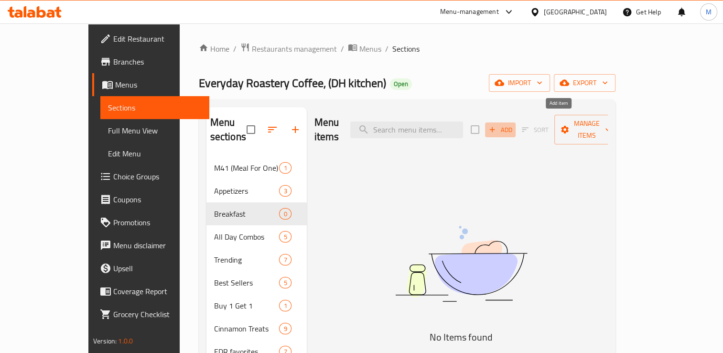
click at [513, 124] on span "Add" at bounding box center [500, 129] width 26 height 11
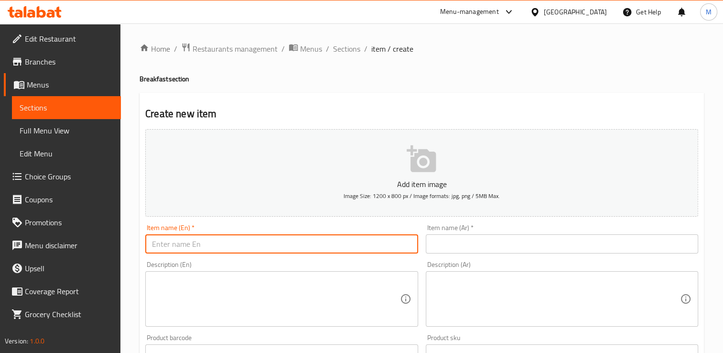
click at [295, 243] on input "text" at bounding box center [281, 243] width 272 height 19
type input "Avocado Toast"
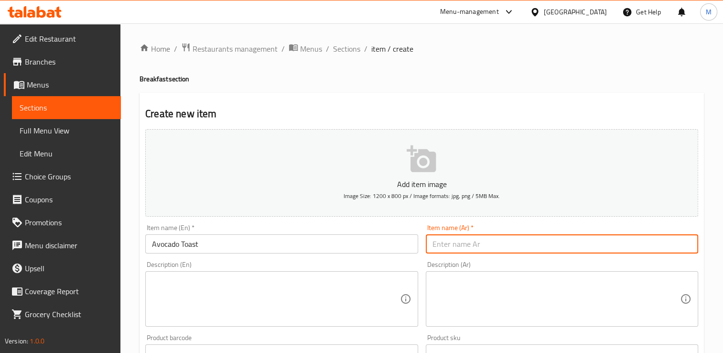
click at [488, 246] on input "text" at bounding box center [562, 243] width 272 height 19
paste input "توست الأفوكادو"
type input "توست الأفوكادو"
click at [300, 302] on textarea at bounding box center [276, 298] width 248 height 45
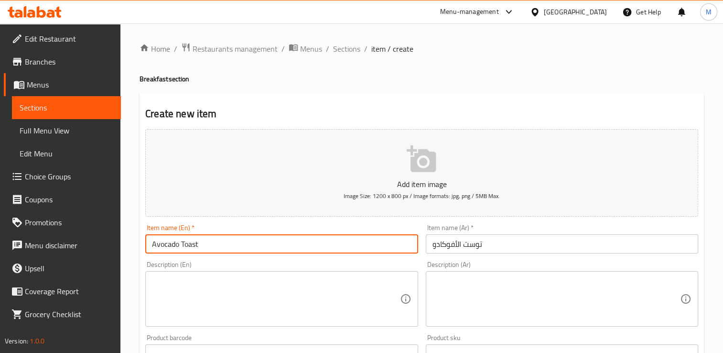
click at [230, 246] on input "Avocado Toast" at bounding box center [281, 243] width 272 height 19
type input "Avocado Toast With Eggs"
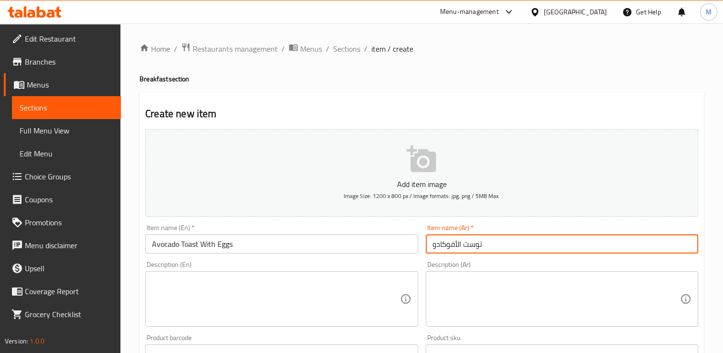
click at [493, 242] on input "توست الأفوكادو" at bounding box center [562, 243] width 272 height 19
type input "ت"
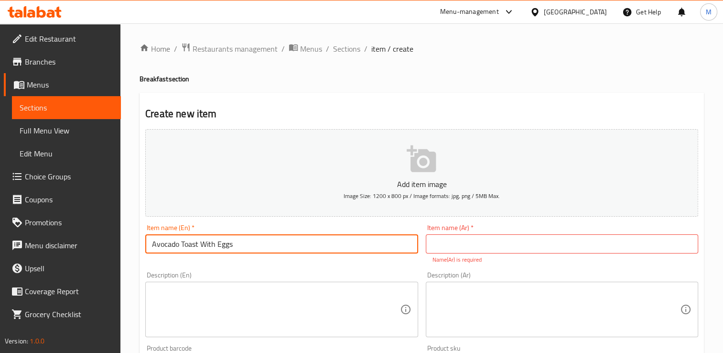
click at [278, 249] on input "Avocado Toast With Eggs" at bounding box center [281, 243] width 272 height 19
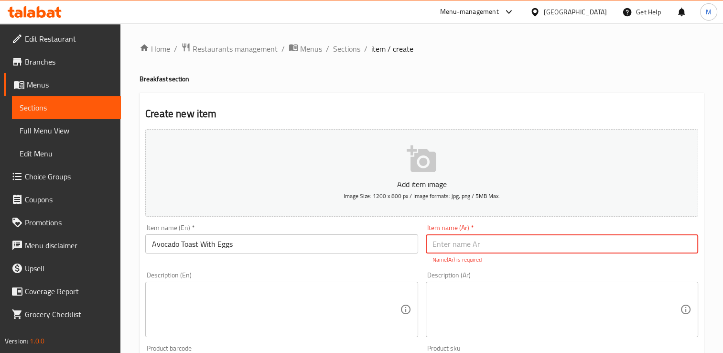
click at [482, 242] on input "text" at bounding box center [562, 243] width 272 height 19
paste input "توست الأفوكادو بالبيض"
type input "توست الأفوكادو بالبيض"
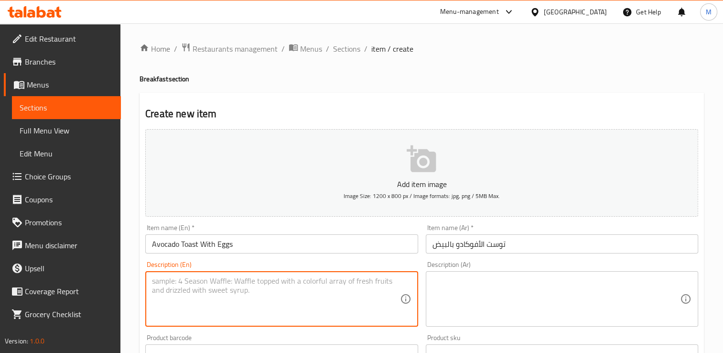
click at [244, 311] on textarea at bounding box center [276, 298] width 248 height 45
click at [152, 283] on textarea "Whole wheat toast covered with avocado tapenade and centered with fried egg" at bounding box center [276, 298] width 248 height 45
type textarea "Whole wheat toast covered with avocado tapenade and centered with fried egg"
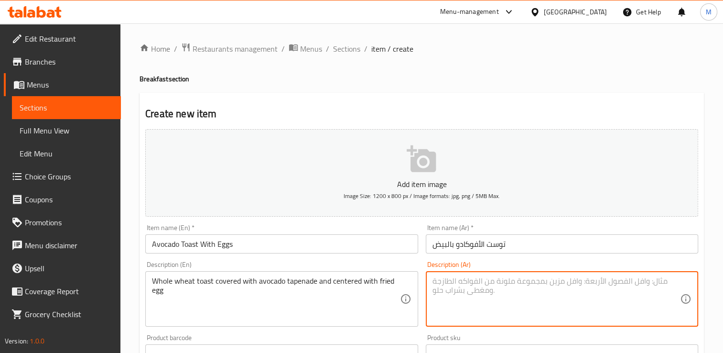
click at [483, 285] on textarea at bounding box center [556, 298] width 248 height 45
paste textarea "Whole wheat toast covered with avocado tapenade and centered with fried egg"
type textarea "Whole wheat toast covered with avocado tapenade and centered with fried egg"
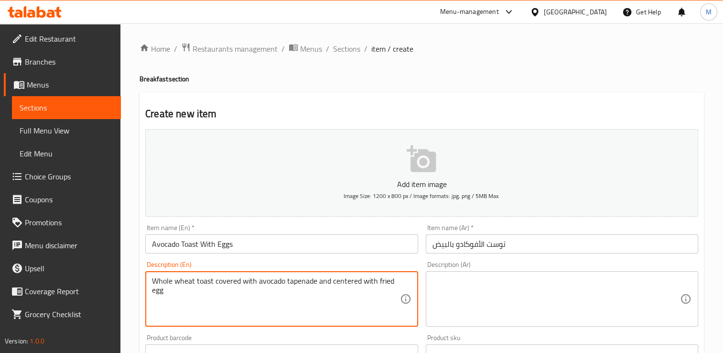
click at [476, 279] on textarea at bounding box center [556, 298] width 248 height 45
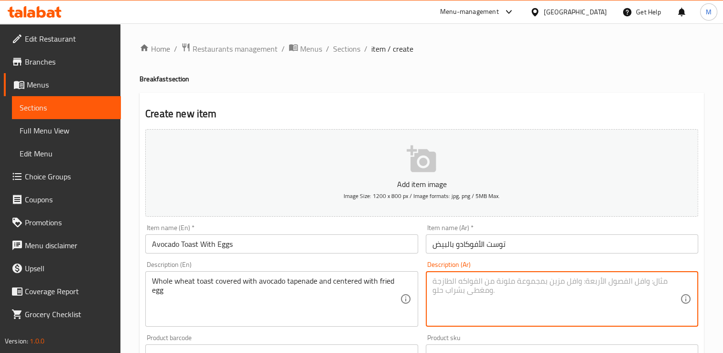
paste textarea "توست من القمح الكامل مغطى ببيستة الأفوكادو ومزين ببيض مقلي في الوسط"
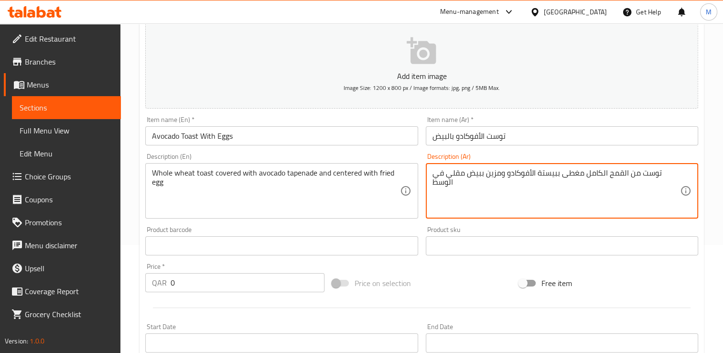
scroll to position [110, 0]
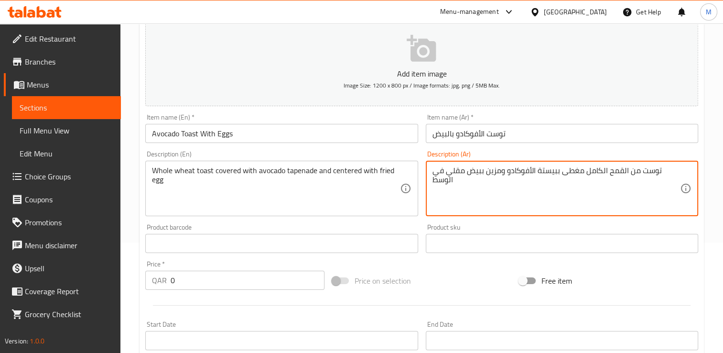
type textarea "توست من القمح الكامل مغطى ببيستة الأفوكادو ومزين ببيض مقلي في الوسط"
click at [204, 281] on input "0" at bounding box center [248, 279] width 154 height 19
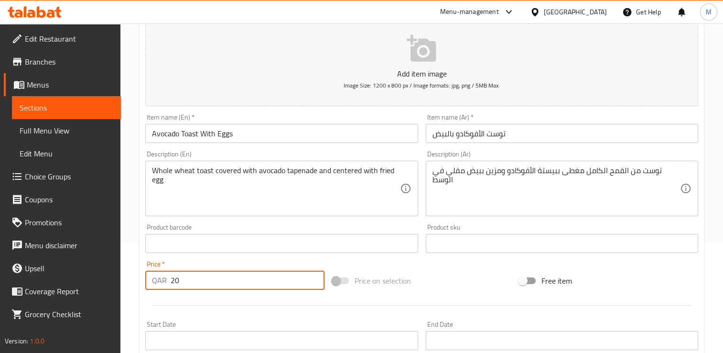
type input "20"
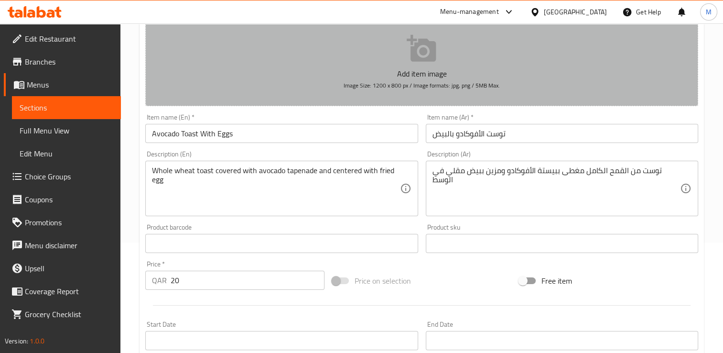
click at [417, 42] on icon "button" at bounding box center [422, 48] width 31 height 31
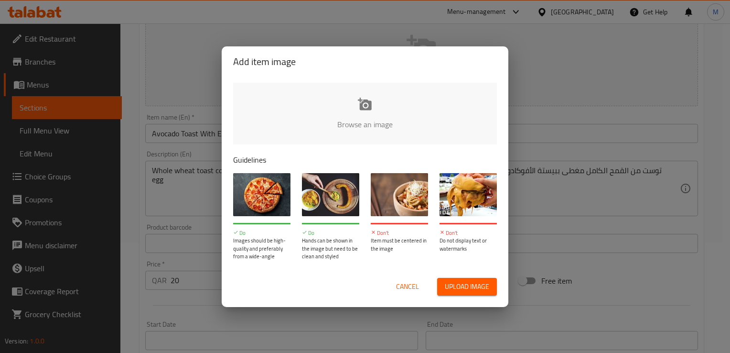
click at [368, 111] on input "file" at bounding box center [688, 127] width 910 height 89
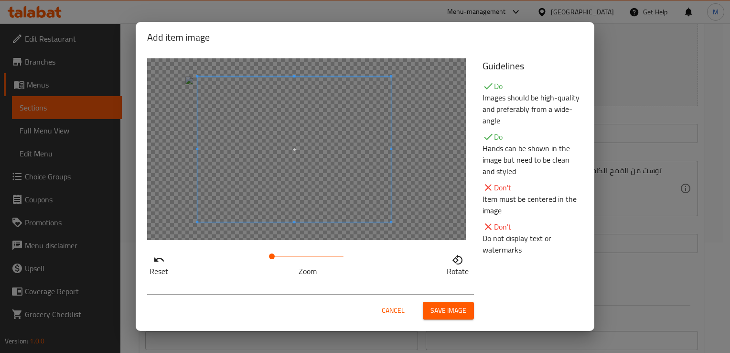
click at [304, 178] on span at bounding box center [294, 148] width 194 height 145
click at [446, 305] on span "Save image" at bounding box center [449, 310] width 36 height 12
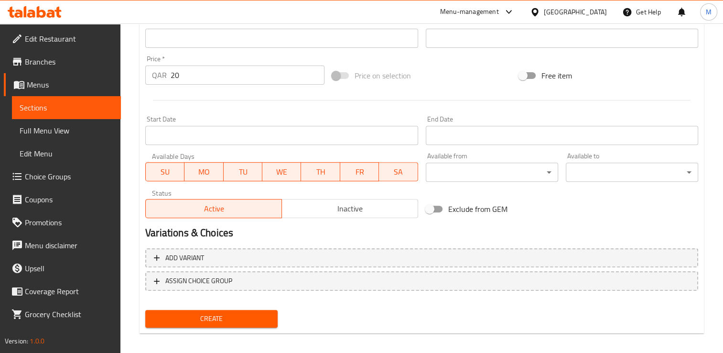
scroll to position [335, 0]
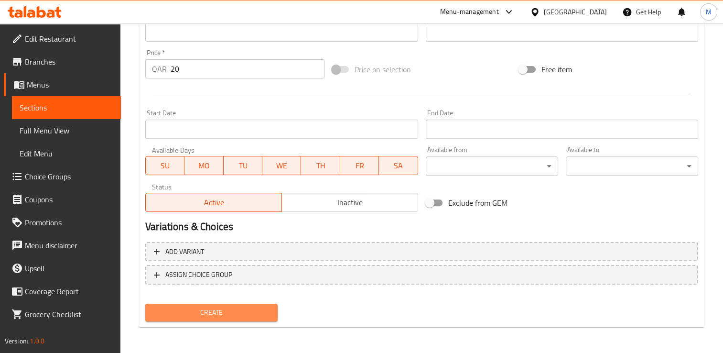
click at [255, 313] on span "Create" at bounding box center [211, 312] width 117 height 12
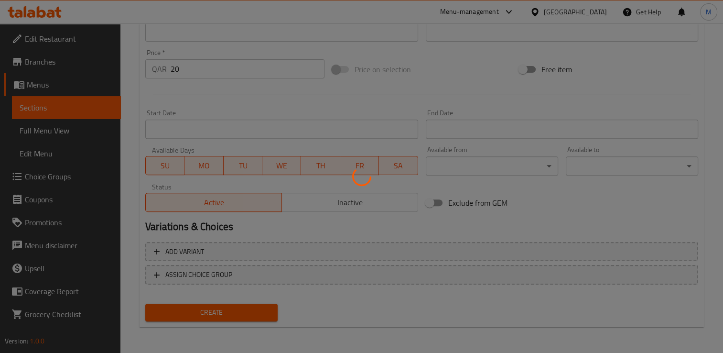
type input "0"
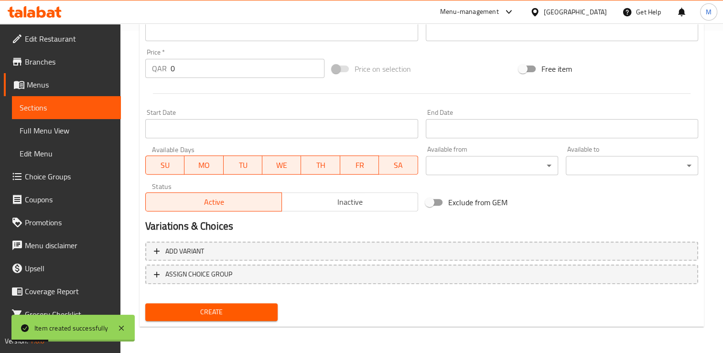
scroll to position [13, 0]
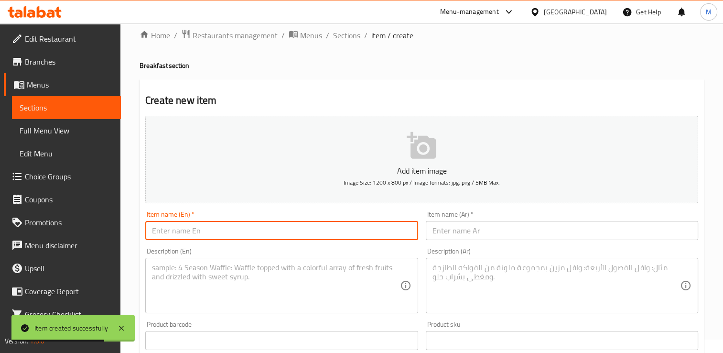
click at [334, 227] on input "text" at bounding box center [281, 230] width 272 height 19
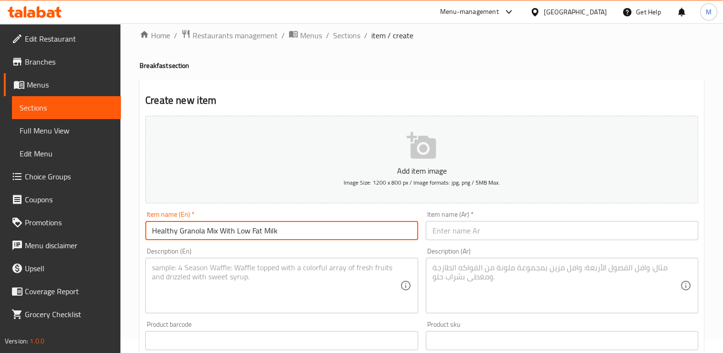
type input "Healthy Granola Mix With Low Fat Milk"
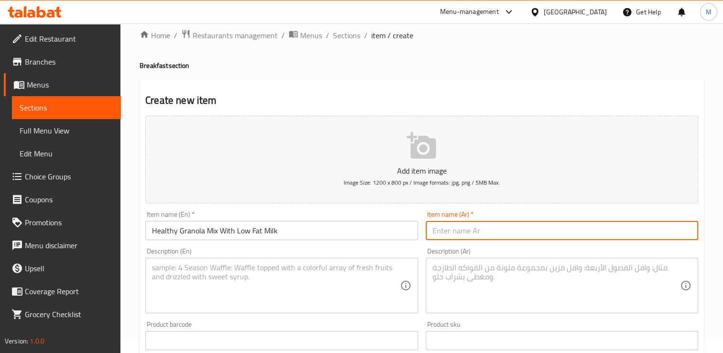
click at [495, 226] on input "text" at bounding box center [562, 230] width 272 height 19
paste input "خليط جرانولا صحي مع حليب قليل الدسم"
type input "خليط جرانولا صحي مع حليب قليل الدسم"
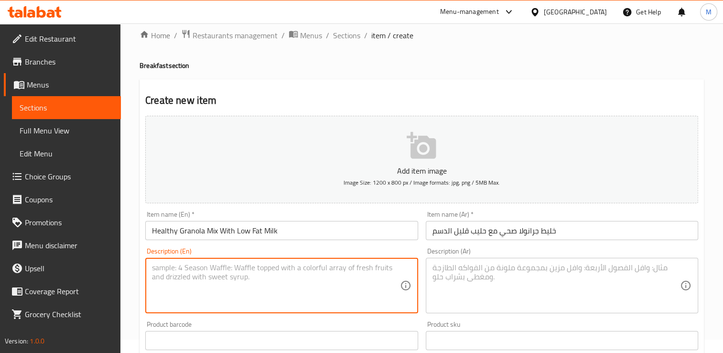
click at [203, 284] on textarea at bounding box center [276, 285] width 248 height 45
type textarea "Mix of toasted whole oats, nuts, dried fruits, sweetened with honey and served …"
click at [462, 272] on textarea at bounding box center [556, 285] width 248 height 45
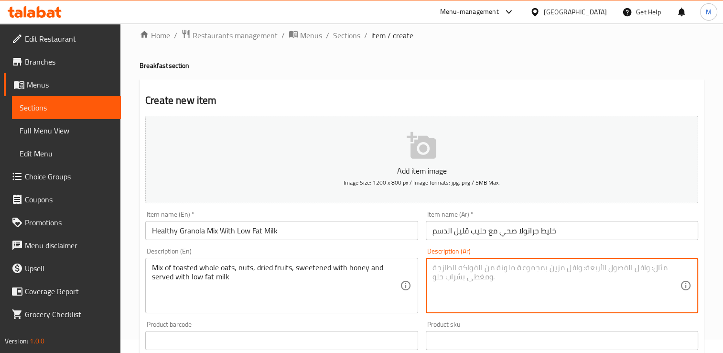
paste textarea "Mix of toasted whole oats, nuts, dried fruits, sweetened with honey and served …"
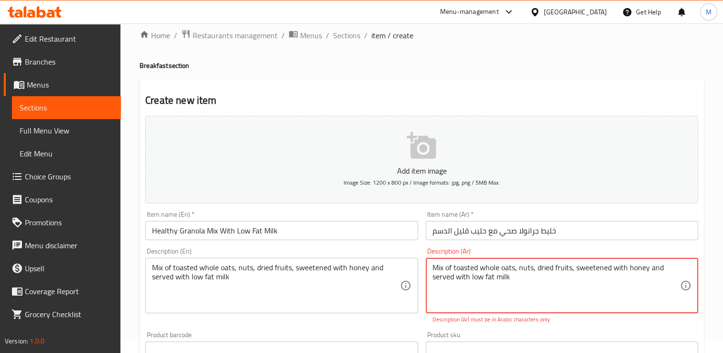
type textarea "Mix of toasted whole oats, nuts, dried fruits, sweetened with honey and served …"
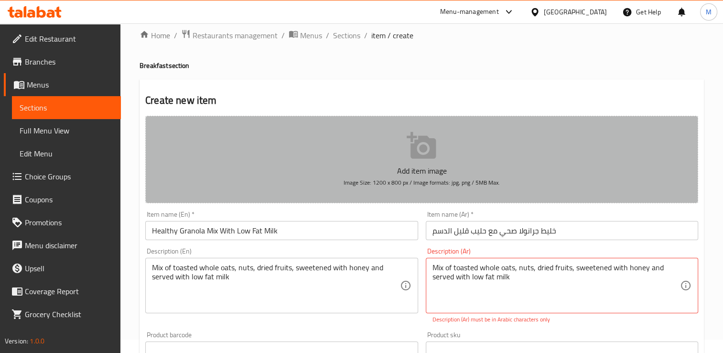
click at [413, 158] on icon "button" at bounding box center [421, 145] width 29 height 27
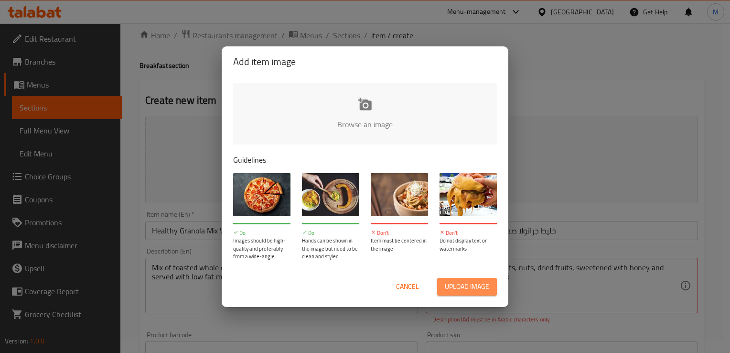
click at [466, 285] on span "Upload image" at bounding box center [467, 286] width 44 height 12
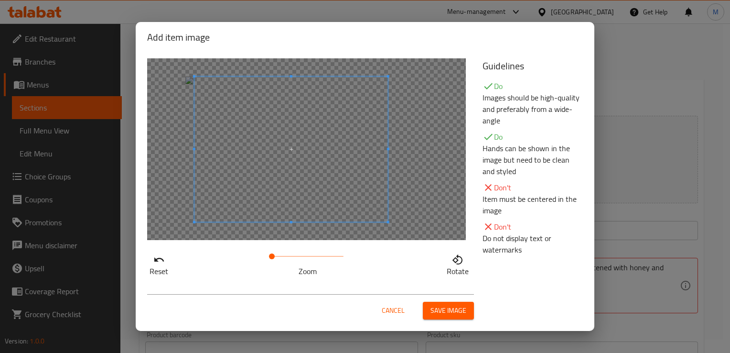
click at [267, 177] on span at bounding box center [291, 148] width 194 height 145
click at [283, 171] on span at bounding box center [294, 148] width 194 height 145
click at [434, 309] on span "Save image" at bounding box center [449, 310] width 36 height 12
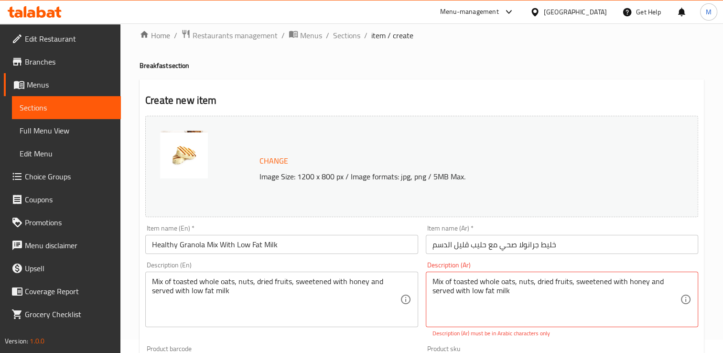
scroll to position [322, 0]
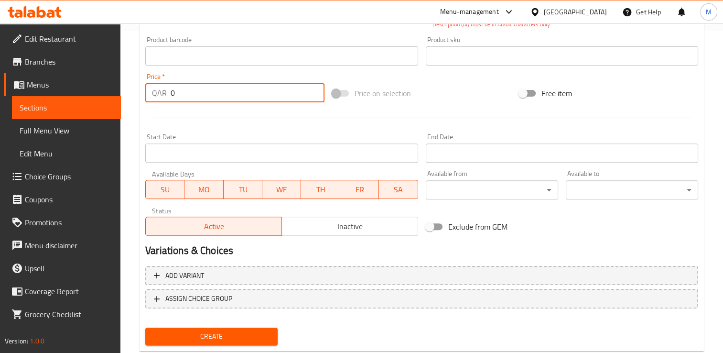
click at [213, 87] on input "0" at bounding box center [248, 92] width 154 height 19
type input "35"
click at [208, 335] on span "Create" at bounding box center [211, 336] width 117 height 12
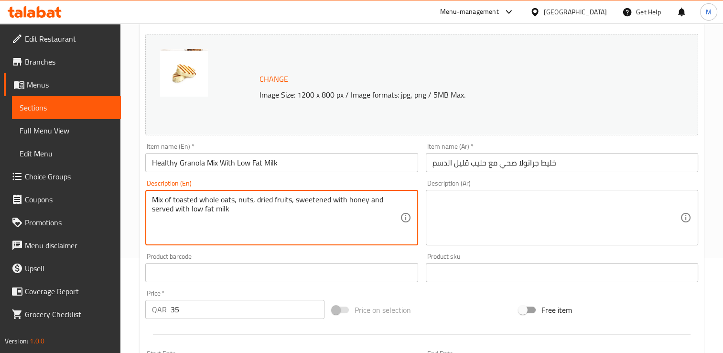
scroll to position [97, 0]
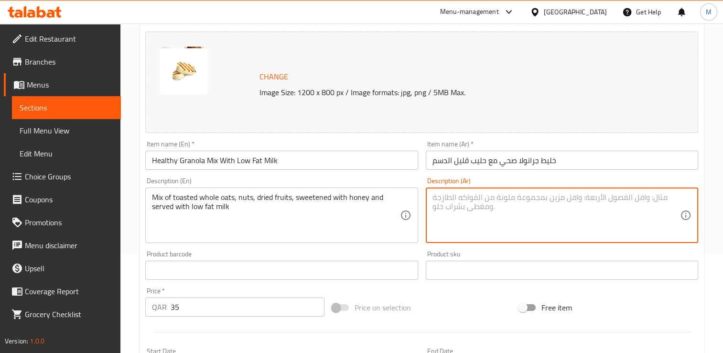
click at [503, 198] on textarea at bounding box center [556, 215] width 248 height 45
paste textarea "مزيج من الشوفان الكامل المحمص، والمكسرات، والفواكه المجففة، محلى بالعسل ومقدم م…"
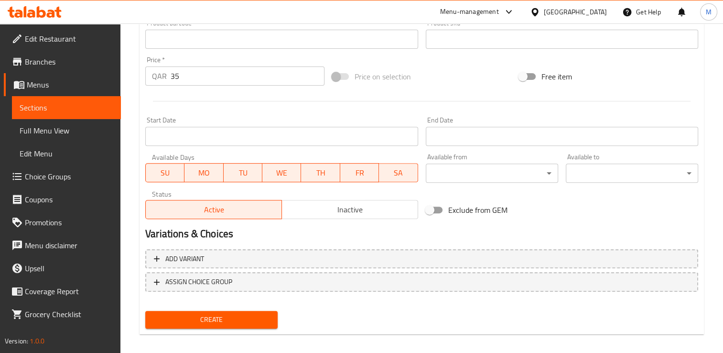
scroll to position [330, 0]
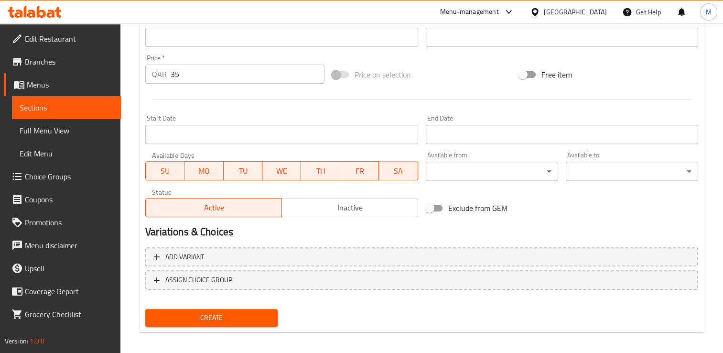
type textarea "مزيج من الشوفان الكامل المحمص، والمكسرات، والفواكه المجففة، محلى بالعسل ومقدم م…"
click at [231, 320] on span "Create" at bounding box center [211, 318] width 117 height 12
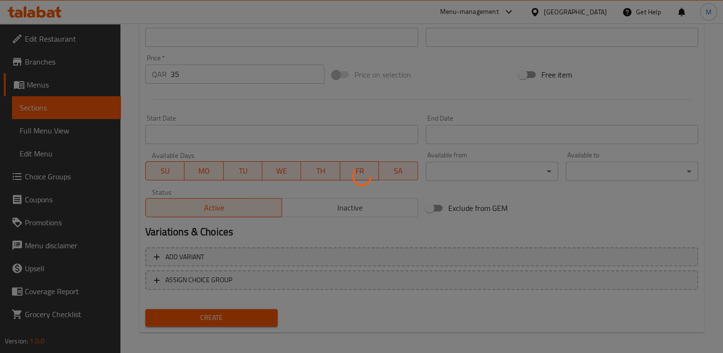
type input "0"
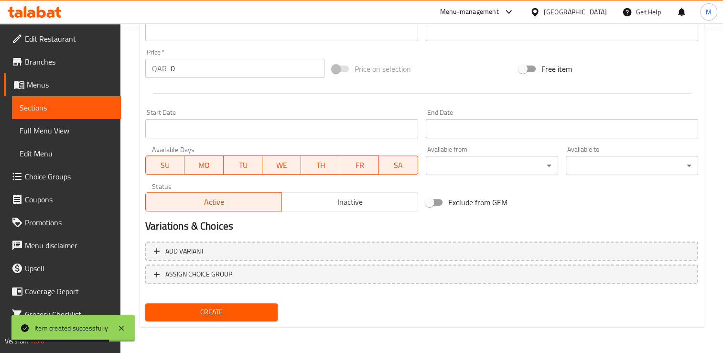
scroll to position [13, 0]
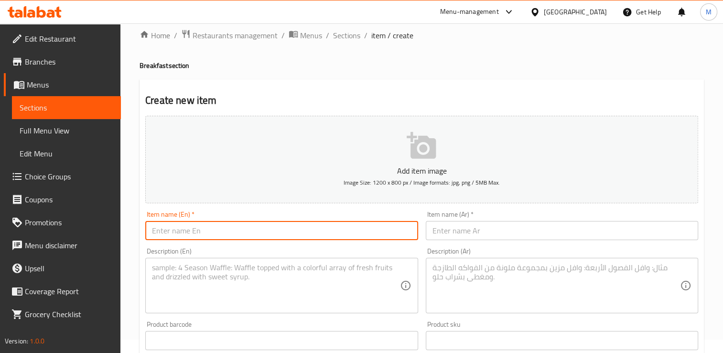
click at [291, 233] on input "text" at bounding box center [281, 230] width 272 height 19
type input "Oats With Milk, Banana and Nuts Pudding"
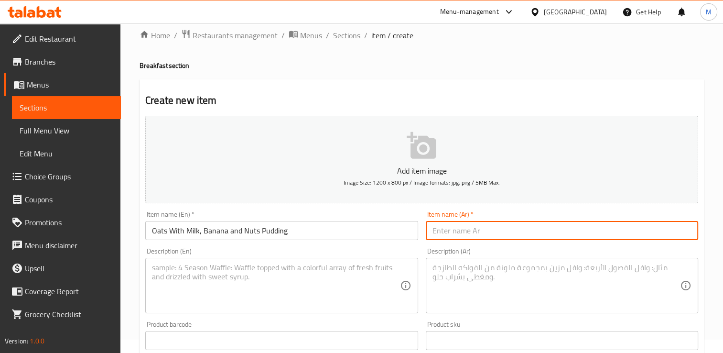
click at [510, 229] on input "text" at bounding box center [562, 230] width 272 height 19
paste input "بودينغ الشوفان مع الحليب والموز والمكسرات"
type input "بودينغ الشوفان مع الحليب والموز والمكسرات"
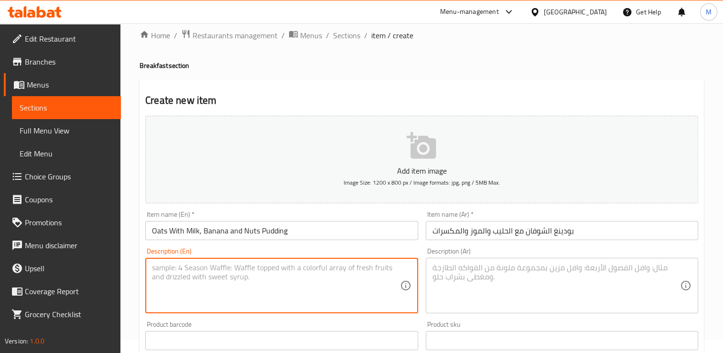
click at [272, 284] on textarea at bounding box center [276, 285] width 248 height 45
type textarea "Oat milk topped with banana pieces and nuts"
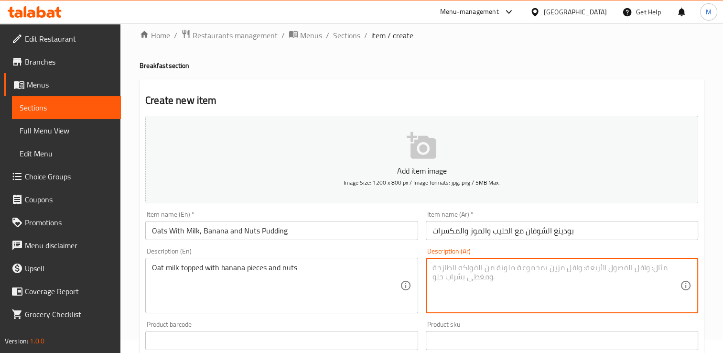
click at [464, 283] on textarea at bounding box center [556, 285] width 248 height 45
paste textarea "حليب الشوفان مع قطع الموز والمكسرات"
type textarea "حليب الشوفان مع قطع الموز والمكسرات"
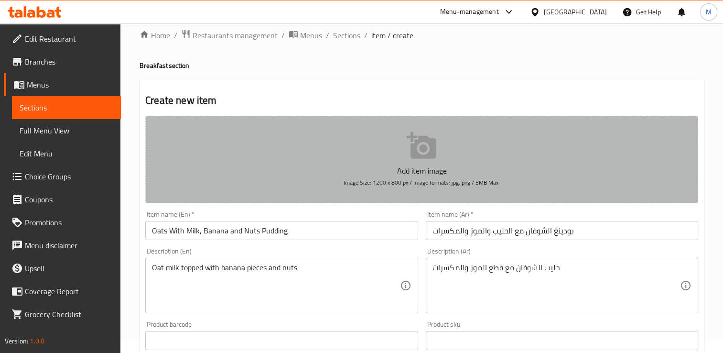
click at [422, 147] on icon "button" at bounding box center [421, 145] width 29 height 27
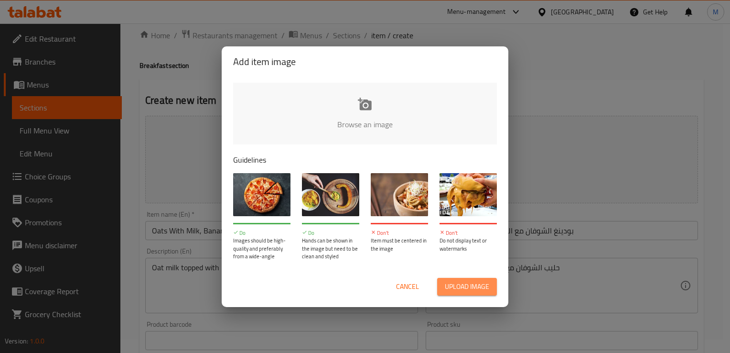
click at [462, 286] on span "Upload image" at bounding box center [467, 286] width 44 height 12
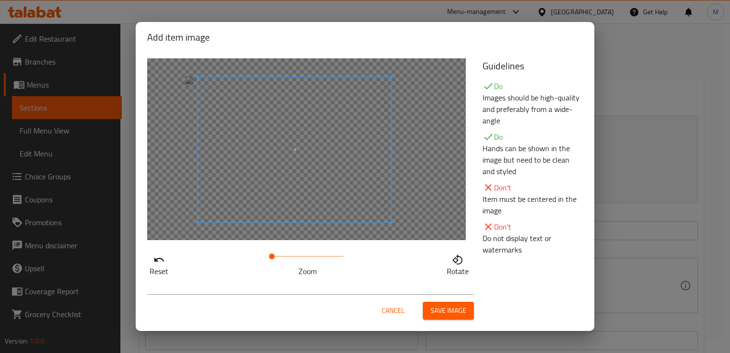
click at [296, 176] on span at bounding box center [295, 148] width 194 height 145
click at [451, 312] on span "Save image" at bounding box center [449, 310] width 36 height 12
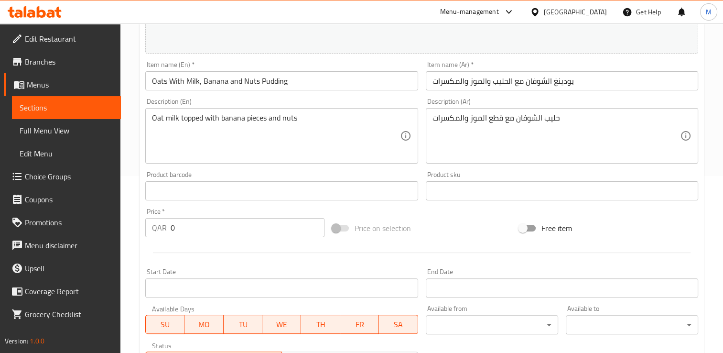
scroll to position [193, 0]
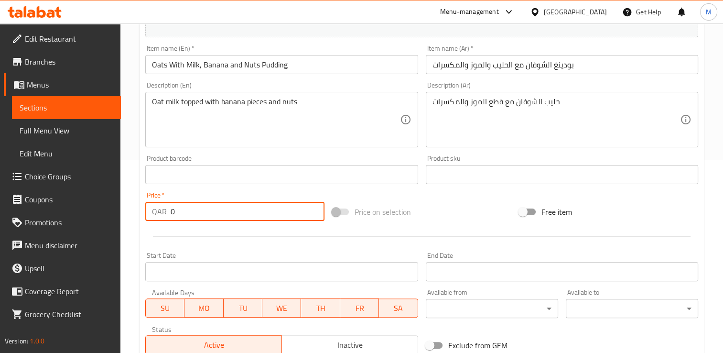
click at [197, 210] on input "0" at bounding box center [248, 211] width 154 height 19
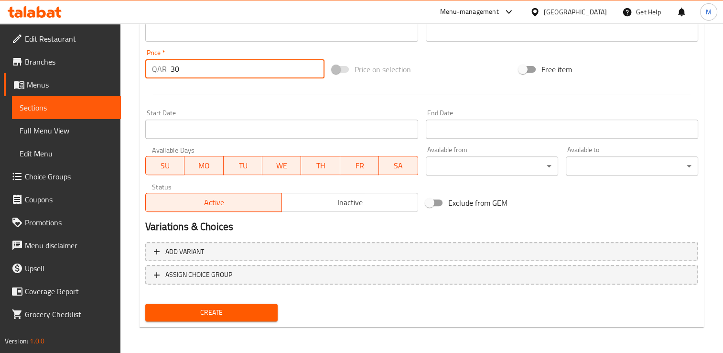
type input "30"
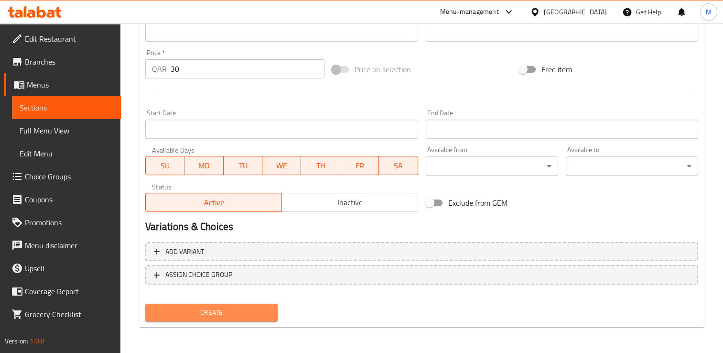
click at [237, 316] on span "Create" at bounding box center [211, 312] width 117 height 12
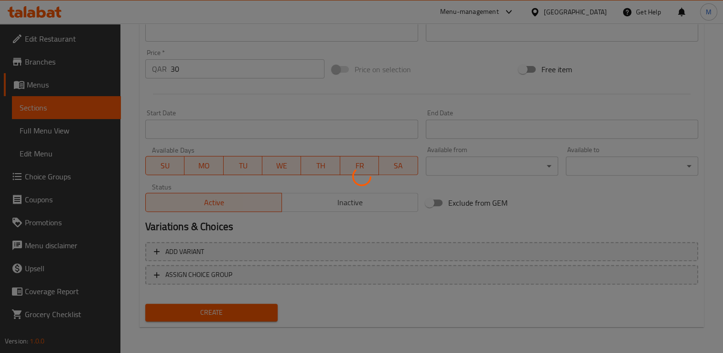
type input "0"
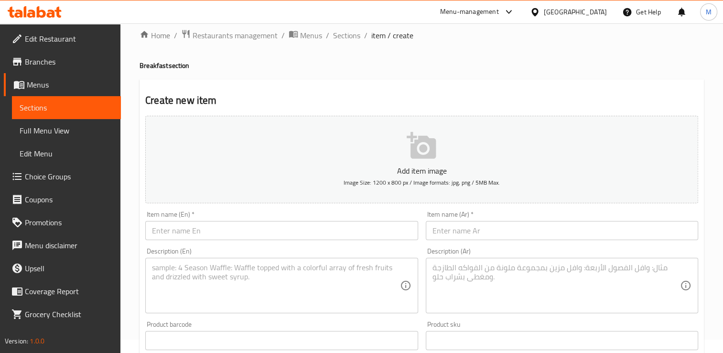
scroll to position [0, 0]
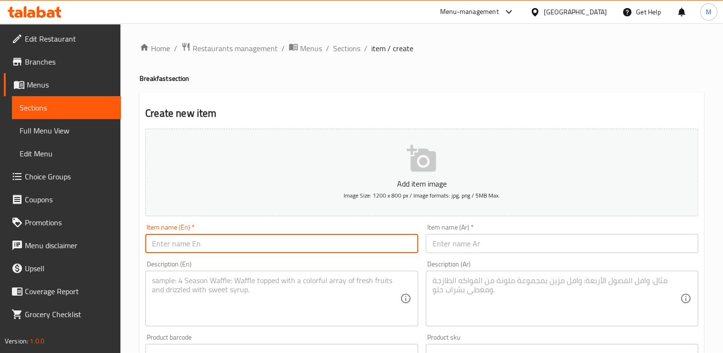
click at [289, 246] on input "text" at bounding box center [281, 243] width 272 height 19
type input "Veg Omlette"
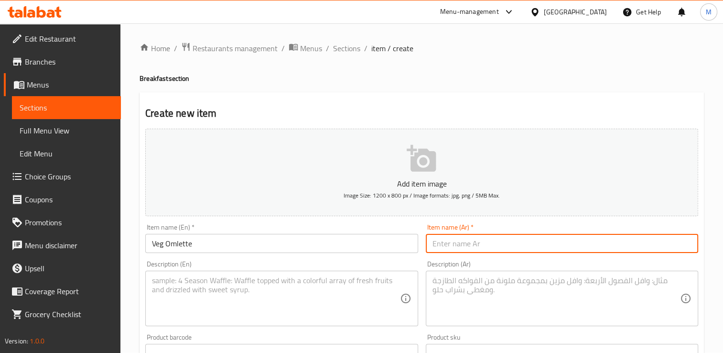
click at [464, 244] on input "text" at bounding box center [562, 243] width 272 height 19
paste input "عجة خضار"
type input "عجة خضار"
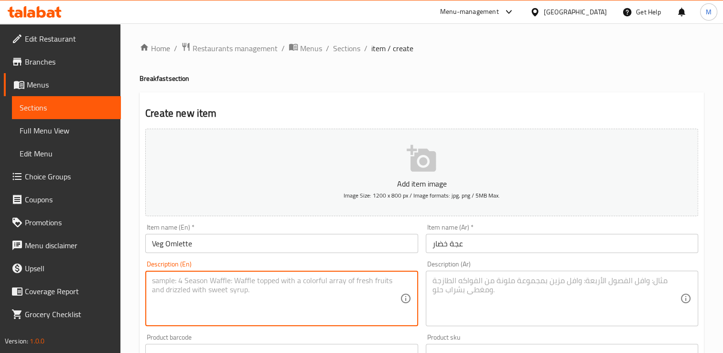
click at [304, 290] on textarea at bounding box center [276, 298] width 248 height 45
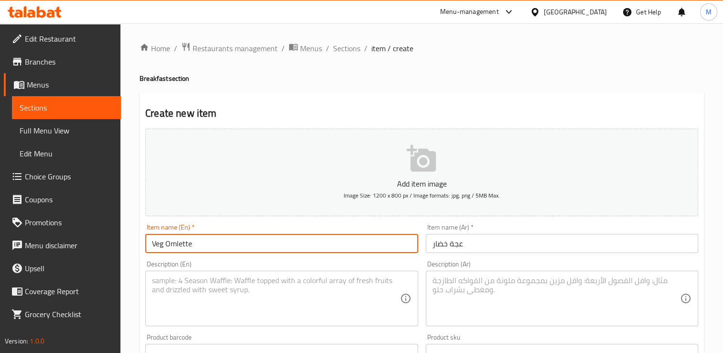
click at [195, 246] on input "Veg Omlette" at bounding box center [281, 243] width 272 height 19
type input "V"
type input "Cheese Mankouche"
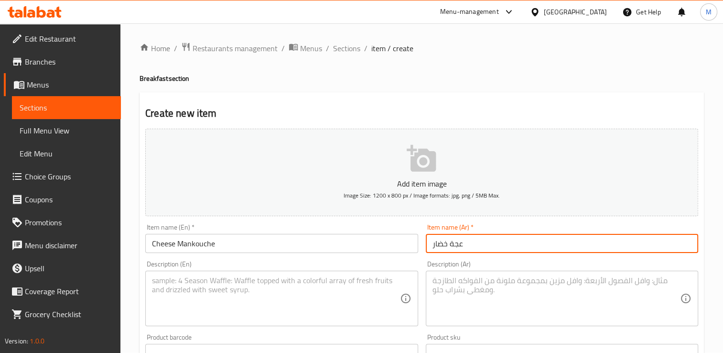
click at [462, 242] on input "عجة خضار" at bounding box center [562, 243] width 272 height 19
type input "ع"
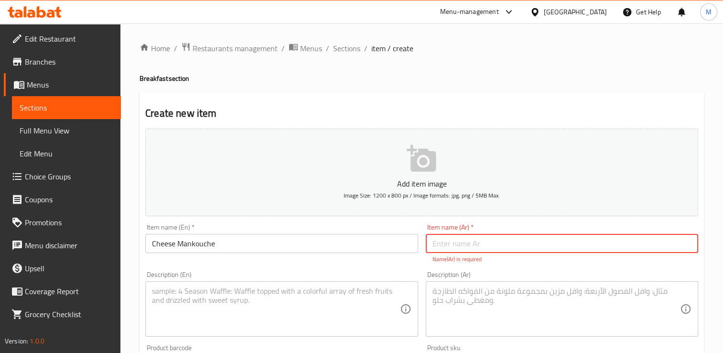
paste input "منقوشة بالجبن"
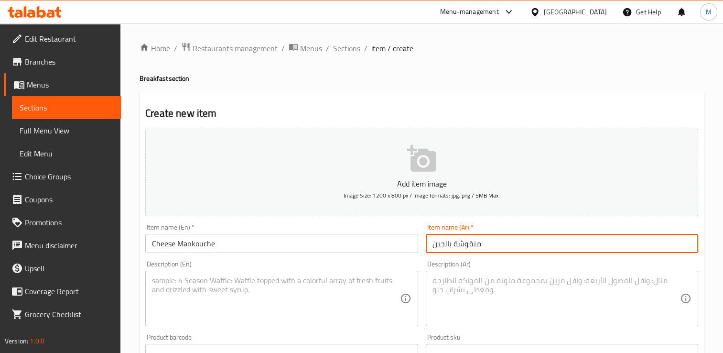
type input "منقوشة بالجبن"
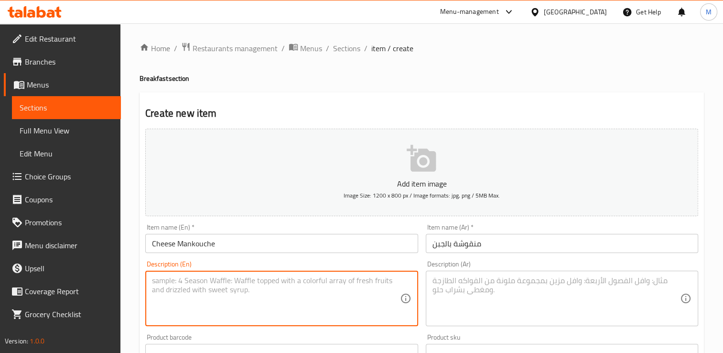
click at [255, 298] on textarea at bounding box center [276, 298] width 248 height 45
type textarea "Whole wheat mankouche dough with mix of akkawi and mozzarela cheese"
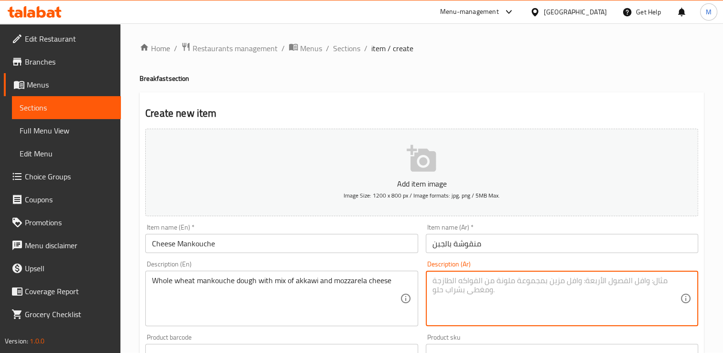
click at [516, 305] on textarea at bounding box center [556, 298] width 248 height 45
paste textarea "عجينة منقوشة بالقمح الكامل مع مزيج من [PERSON_NAME] وموزاريلا"
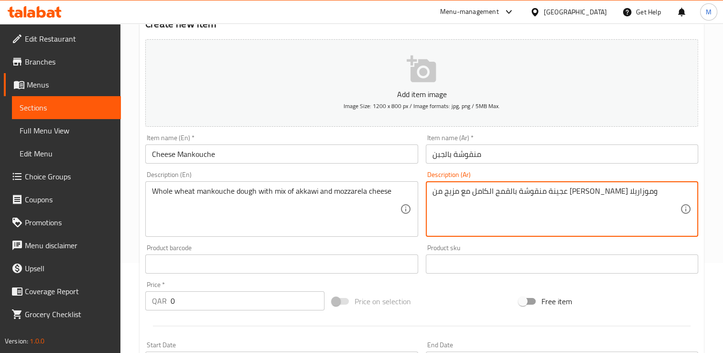
scroll to position [97, 0]
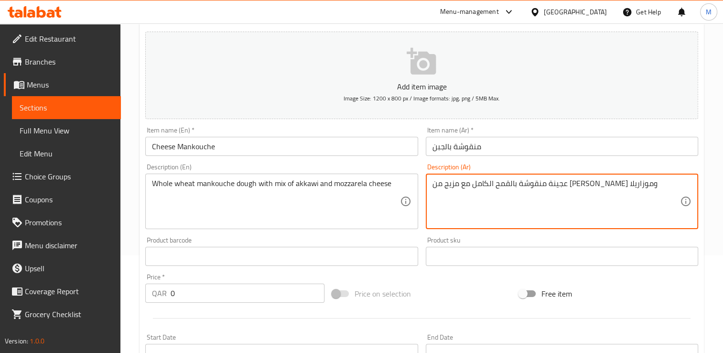
type textarea "عجينة منقوشة بالقمح الكامل مع مزيج من [PERSON_NAME] وموزاريلا"
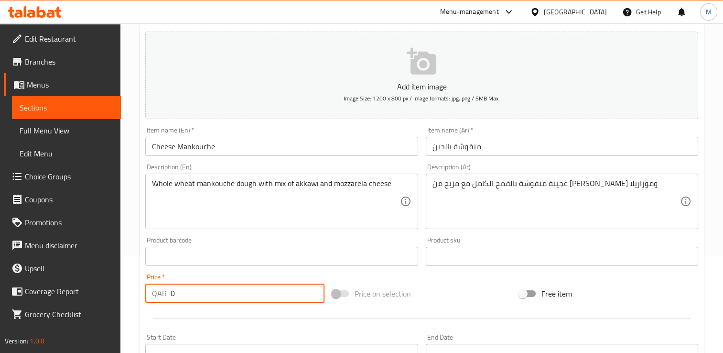
click at [183, 296] on input "0" at bounding box center [248, 292] width 154 height 19
type input "18"
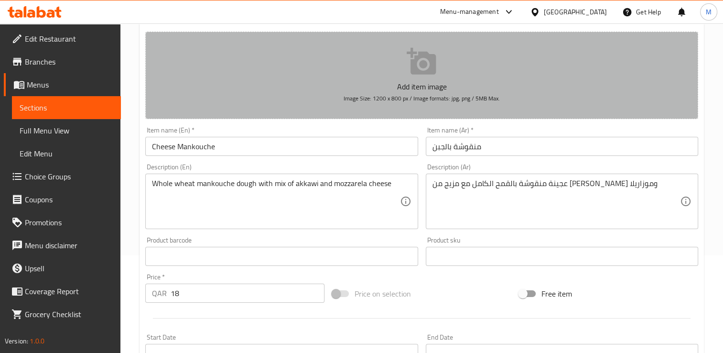
click at [417, 55] on icon "button" at bounding box center [421, 61] width 29 height 27
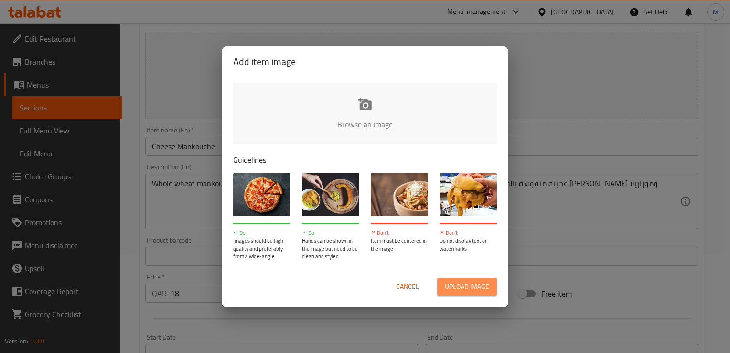
click at [460, 284] on span "Upload image" at bounding box center [467, 286] width 44 height 12
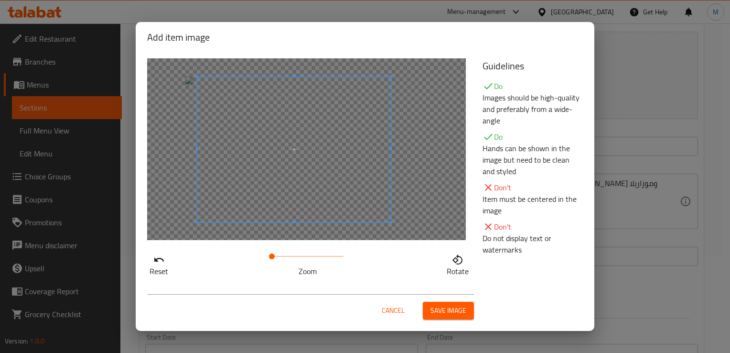
click at [297, 173] on span at bounding box center [294, 148] width 194 height 145
click at [440, 308] on span "Save image" at bounding box center [449, 310] width 36 height 12
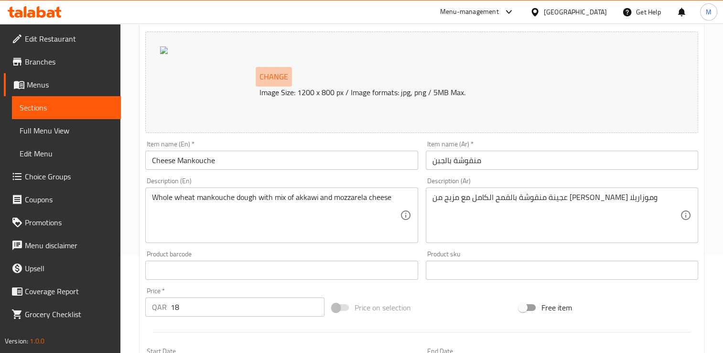
click at [275, 77] on span "Change" at bounding box center [273, 77] width 29 height 14
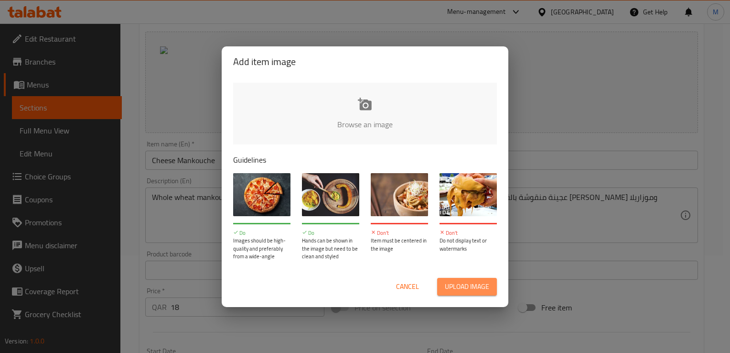
click at [466, 280] on span "Upload image" at bounding box center [467, 286] width 44 height 12
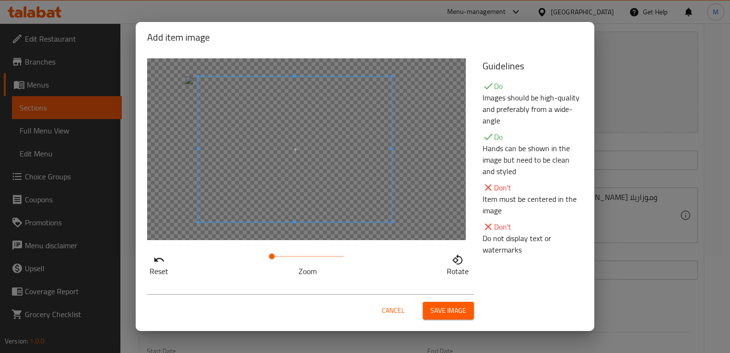
click at [303, 171] on span at bounding box center [295, 148] width 194 height 145
click at [446, 310] on span "Save image" at bounding box center [449, 310] width 36 height 12
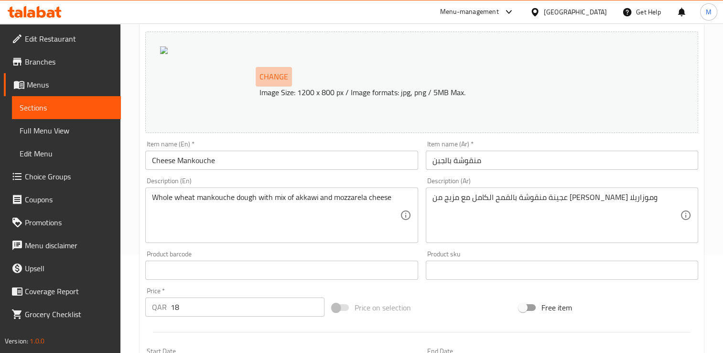
click at [279, 75] on span "Change" at bounding box center [273, 77] width 29 height 14
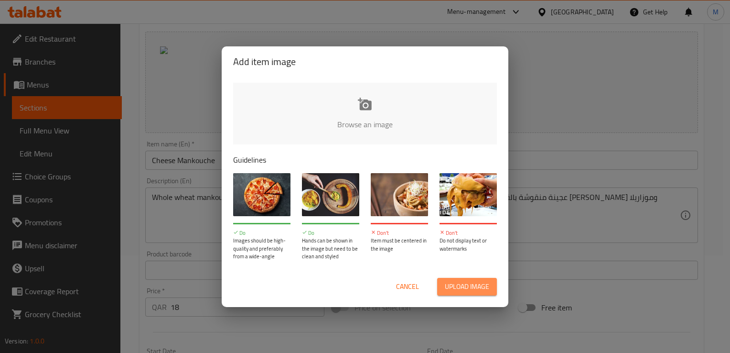
click at [468, 289] on span "Upload image" at bounding box center [467, 286] width 44 height 12
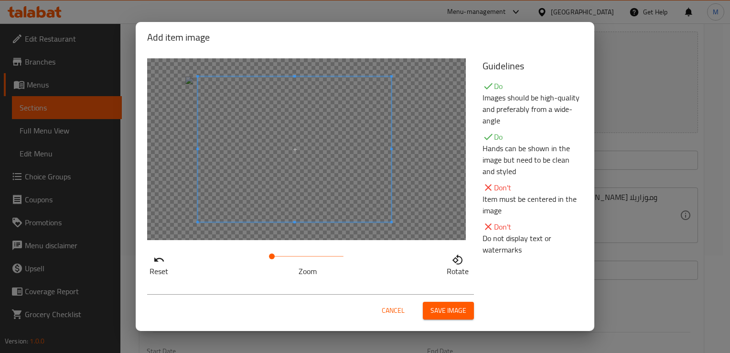
click at [325, 153] on span at bounding box center [295, 148] width 194 height 145
click at [444, 314] on span "Save image" at bounding box center [449, 310] width 36 height 12
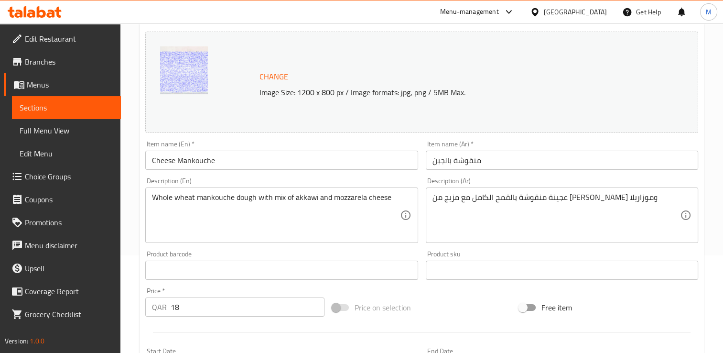
scroll to position [335, 0]
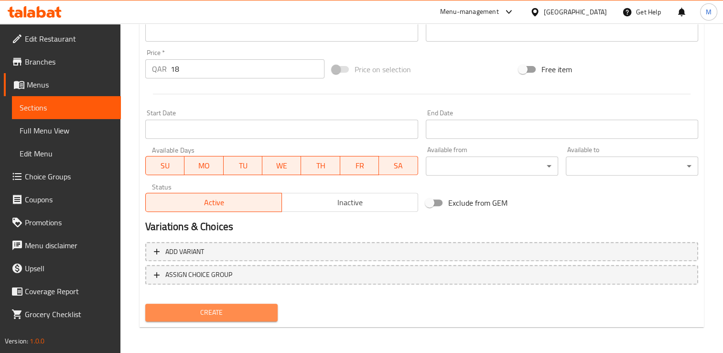
click at [215, 316] on span "Create" at bounding box center [211, 312] width 117 height 12
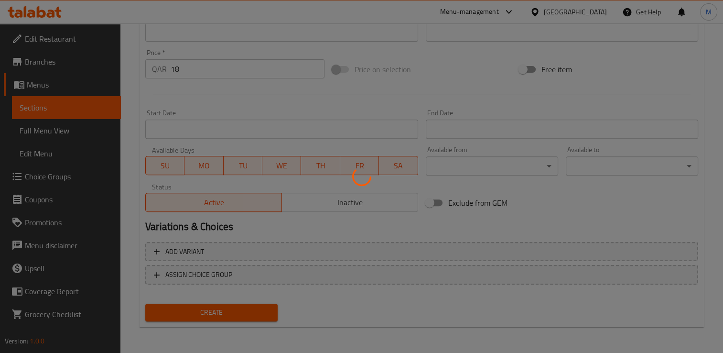
type input "0"
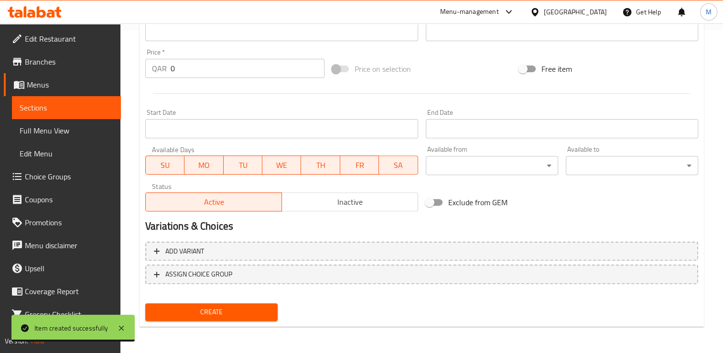
scroll to position [13, 0]
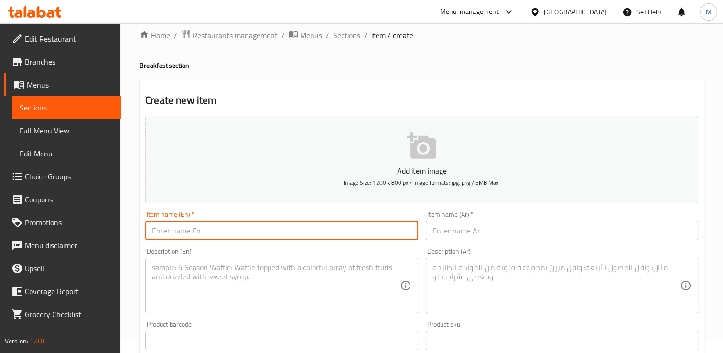
click at [299, 234] on input "text" at bounding box center [281, 230] width 272 height 19
type input "[PERSON_NAME]"
click at [451, 223] on input "text" at bounding box center [562, 230] width 272 height 19
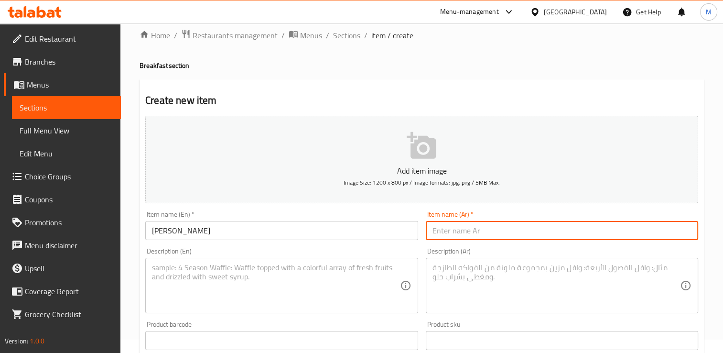
paste input "زعتر منقوشة"
type input "زعتر منقوشة"
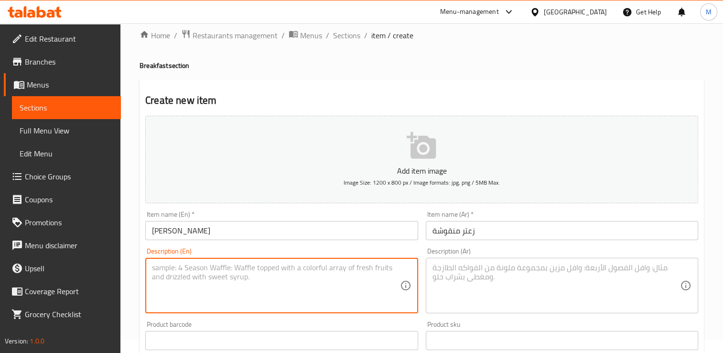
click at [279, 281] on textarea at bounding box center [276, 285] width 248 height 45
type textarea "Whole wheat mankouche dough with zaatar"
click at [509, 270] on textarea at bounding box center [556, 285] width 248 height 45
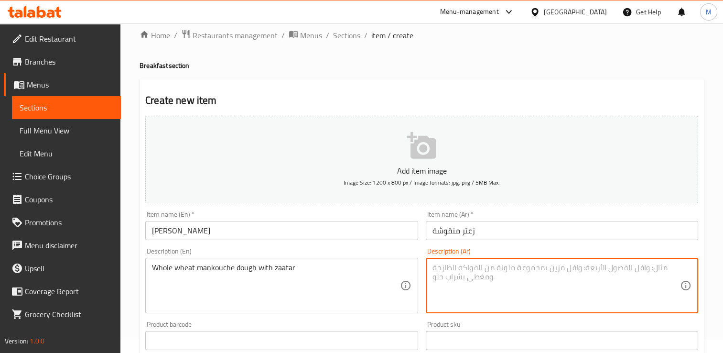
paste textarea "عجين منقوشة القمح الكامل مع الزعتر"
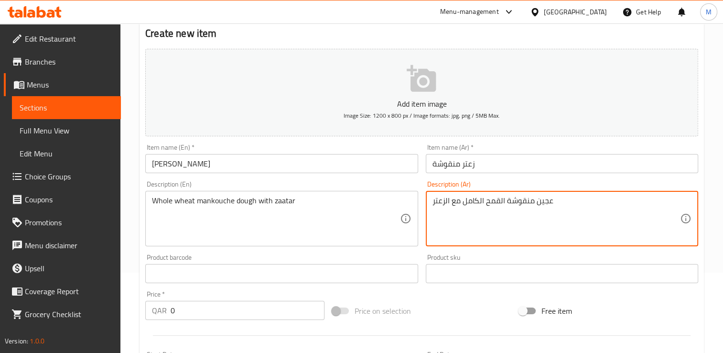
type textarea "عجين منقوشة القمح الكامل مع الزعتر"
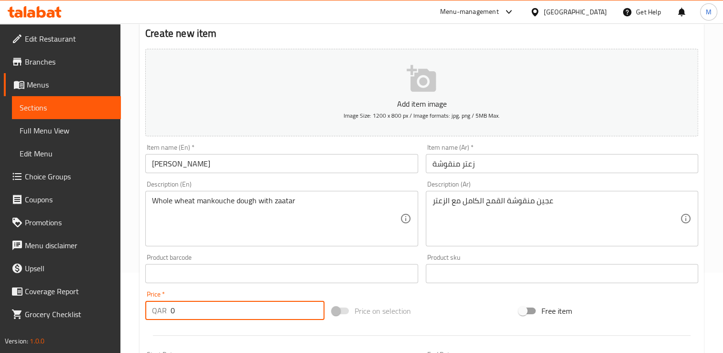
drag, startPoint x: 726, startPoint y: 155, endPoint x: 193, endPoint y: 312, distance: 556.4
click at [193, 312] on input "0" at bounding box center [248, 310] width 154 height 19
type input "15"
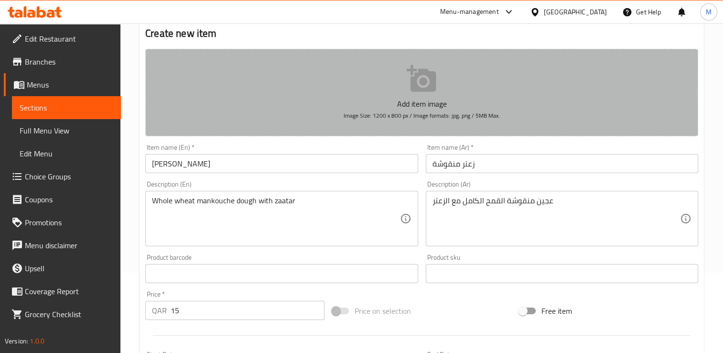
click at [428, 74] on icon "button" at bounding box center [421, 78] width 29 height 27
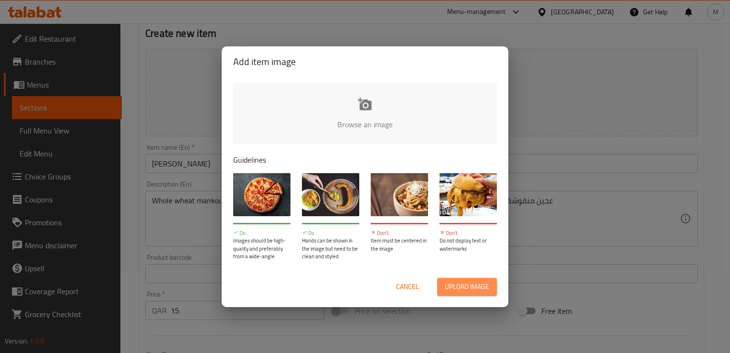
click at [462, 285] on span "Upload image" at bounding box center [467, 286] width 44 height 12
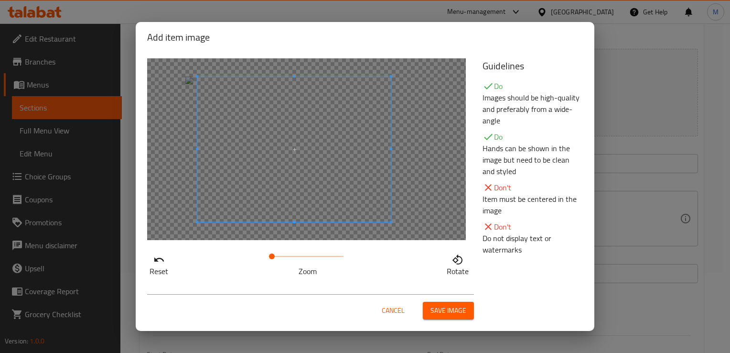
click at [273, 171] on span at bounding box center [294, 148] width 194 height 145
click at [446, 310] on span "Save image" at bounding box center [449, 310] width 36 height 12
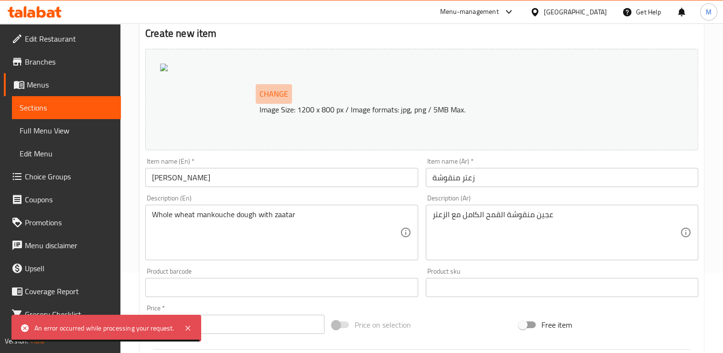
click at [269, 93] on span "Change" at bounding box center [273, 94] width 29 height 14
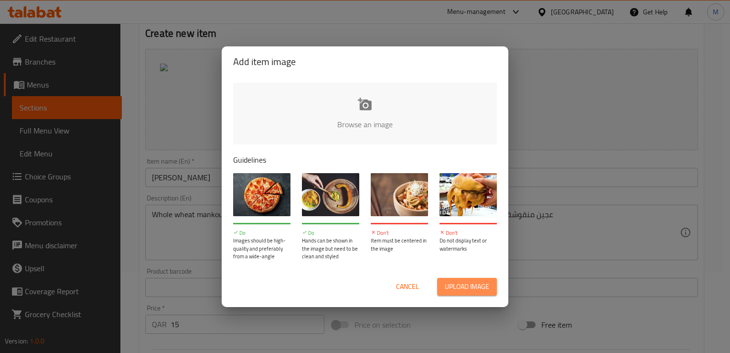
click at [477, 288] on span "Upload image" at bounding box center [467, 286] width 44 height 12
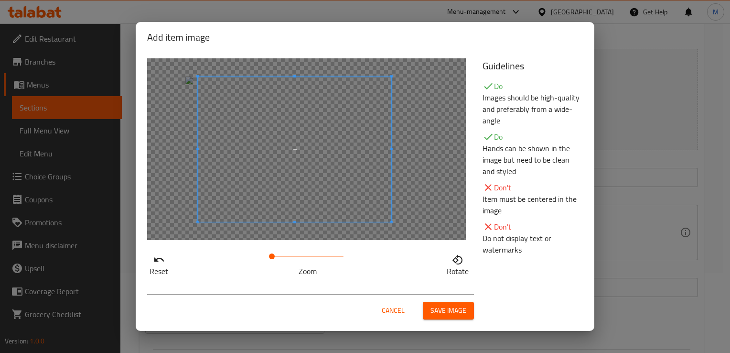
click at [305, 188] on span at bounding box center [295, 148] width 194 height 145
click at [463, 310] on span "Save image" at bounding box center [449, 310] width 36 height 12
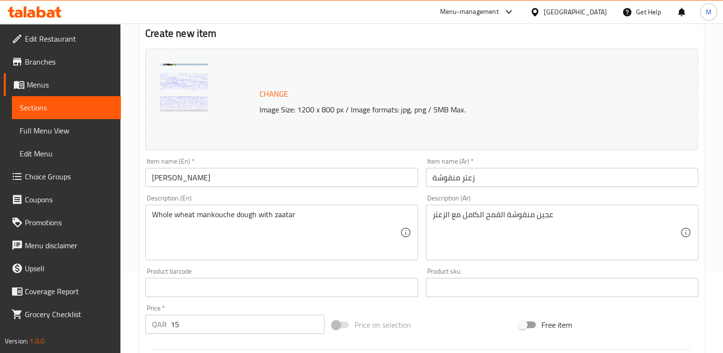
scroll to position [335, 0]
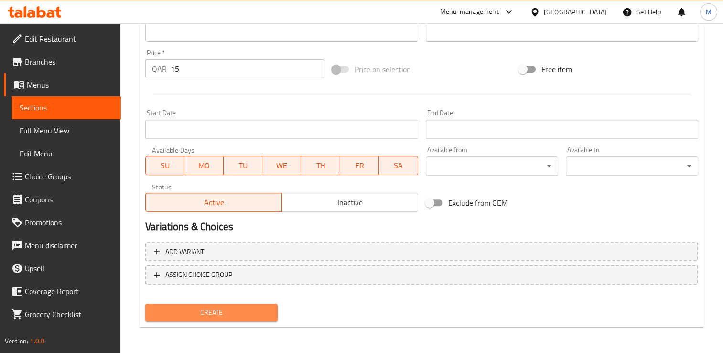
drag, startPoint x: 724, startPoint y: 322, endPoint x: 222, endPoint y: 312, distance: 502.8
click at [222, 312] on span "Create" at bounding box center [211, 312] width 117 height 12
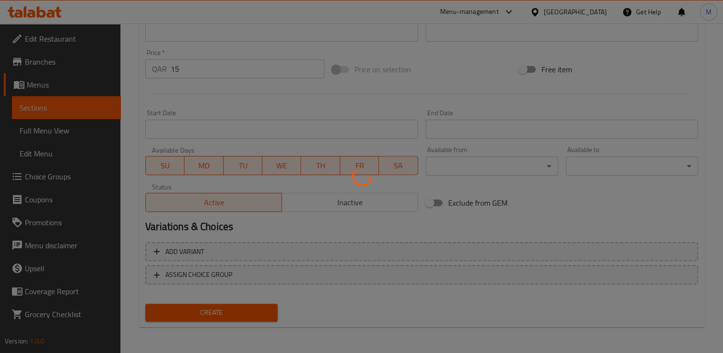
type input "0"
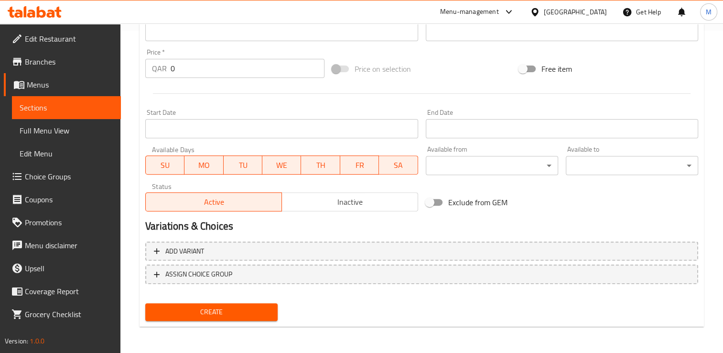
scroll to position [13, 0]
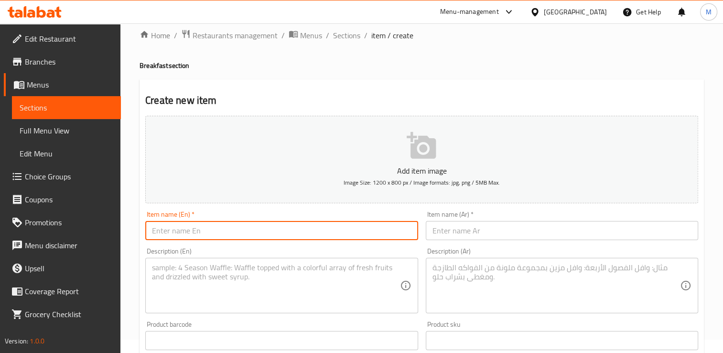
click at [313, 233] on input "text" at bounding box center [281, 230] width 272 height 19
type input "Cheese And Tomato Fateera"
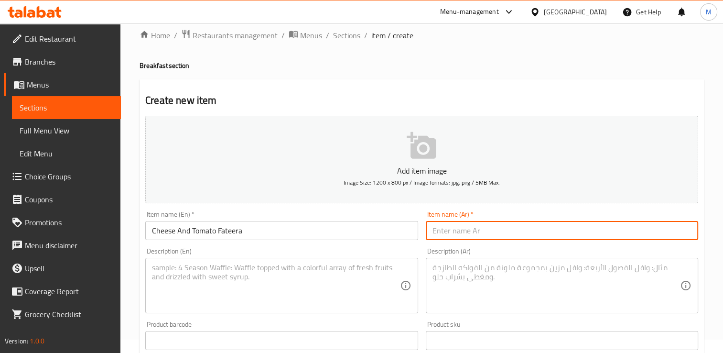
click at [475, 226] on input "text" at bounding box center [562, 230] width 272 height 19
paste input "فطيرة الجبن والطماطم"
type input "فطيرة الجبن والطماطم"
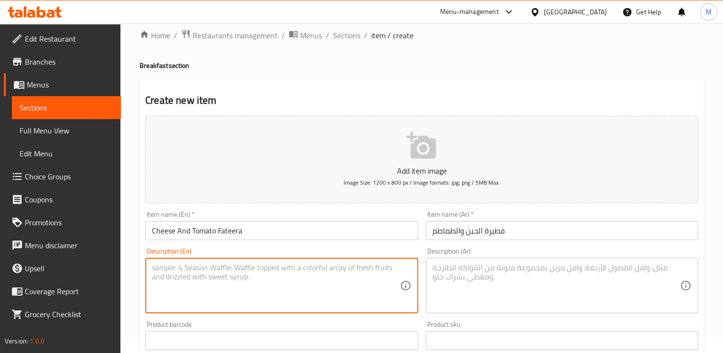
click at [305, 271] on textarea at bounding box center [276, 285] width 248 height 45
type textarea "Thin dough covered with cheese and cherry tomatoes"
click at [467, 278] on textarea at bounding box center [556, 285] width 248 height 45
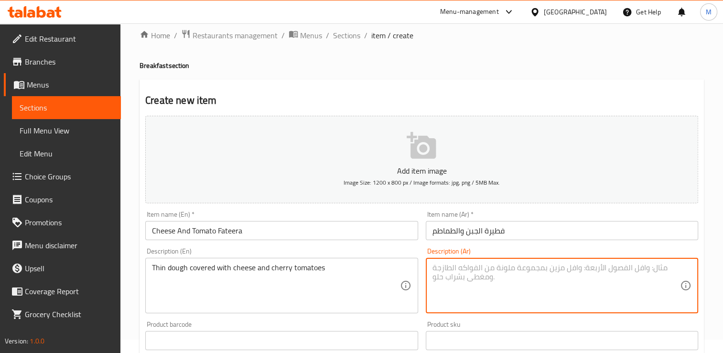
paste textarea "عجين رقيق مغطى بالجبن والطماطم الكرزية"
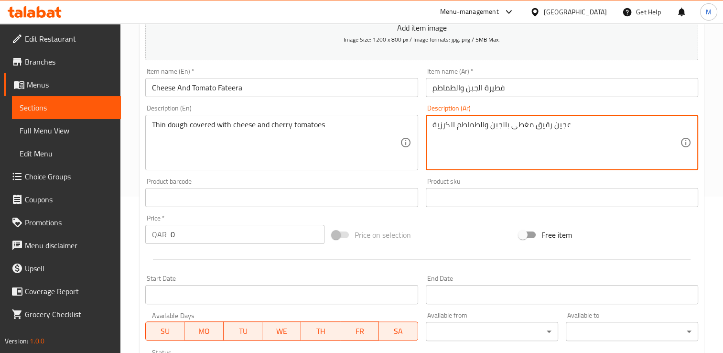
scroll to position [158, 0]
type textarea "عجين رقيق مغطى بالجبن والطماطم الكرزية"
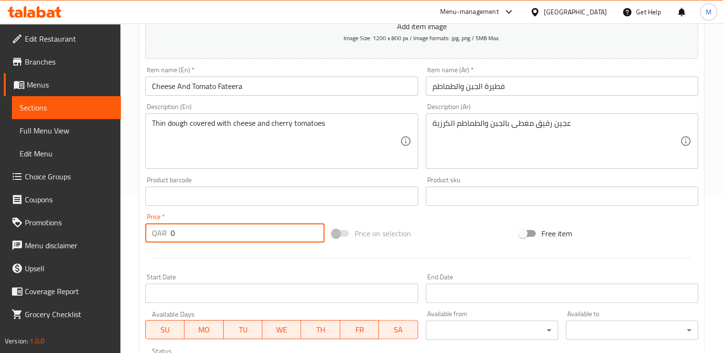
click at [229, 229] on input "0" at bounding box center [248, 232] width 154 height 19
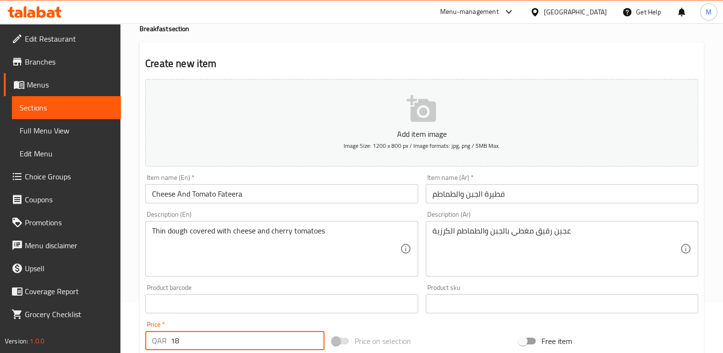
scroll to position [51, 0]
type input "18"
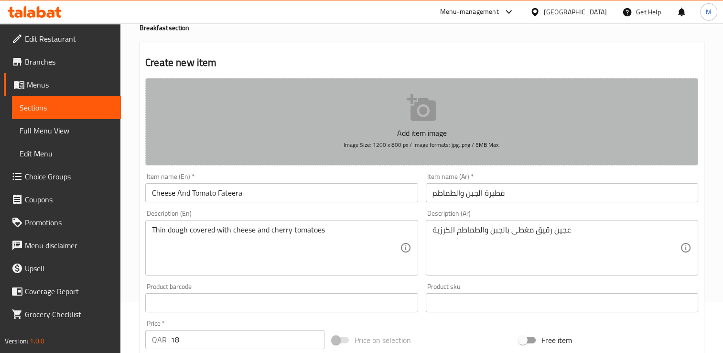
click at [414, 111] on icon "button" at bounding box center [421, 107] width 29 height 27
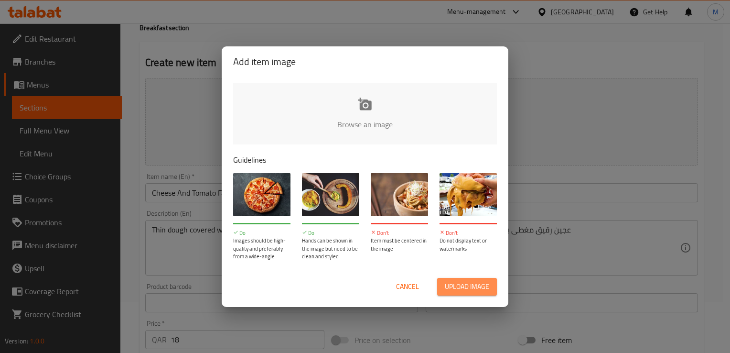
click at [451, 291] on span "Upload image" at bounding box center [467, 286] width 44 height 12
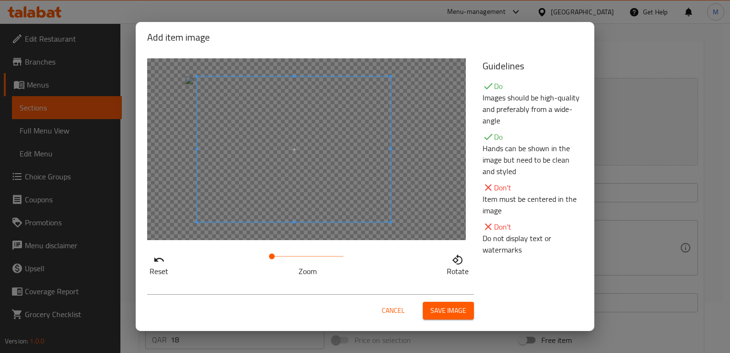
click at [293, 170] on span at bounding box center [294, 148] width 194 height 145
click at [445, 305] on span "Save image" at bounding box center [449, 310] width 36 height 12
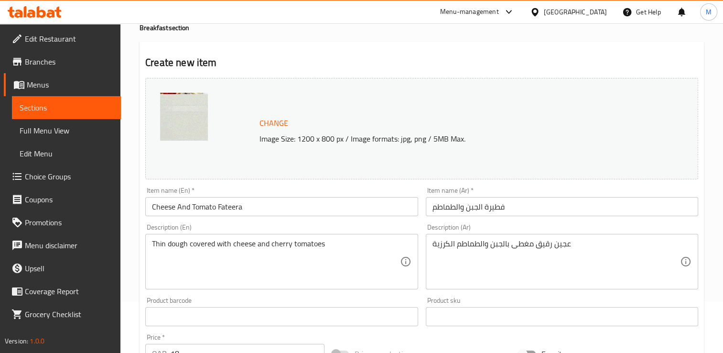
scroll to position [335, 0]
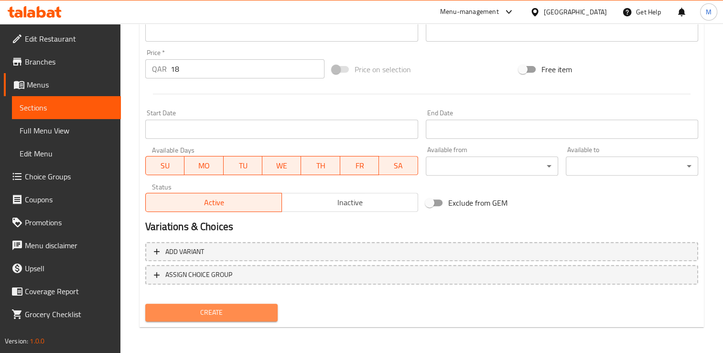
click at [206, 315] on span "Create" at bounding box center [211, 312] width 117 height 12
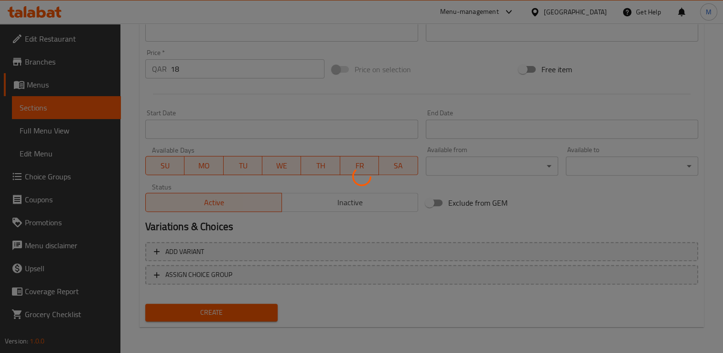
type input "0"
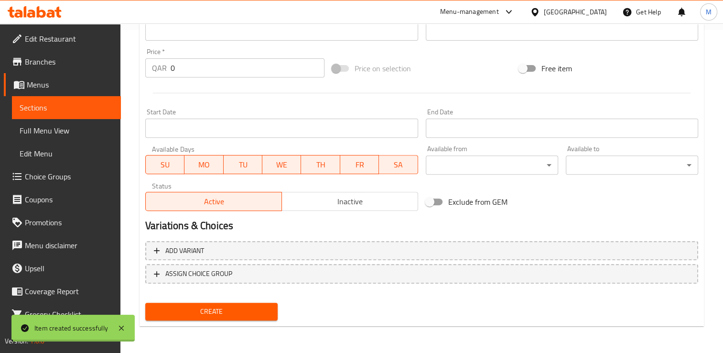
scroll to position [322, 0]
